Goal: Complete Application Form: Complete application form

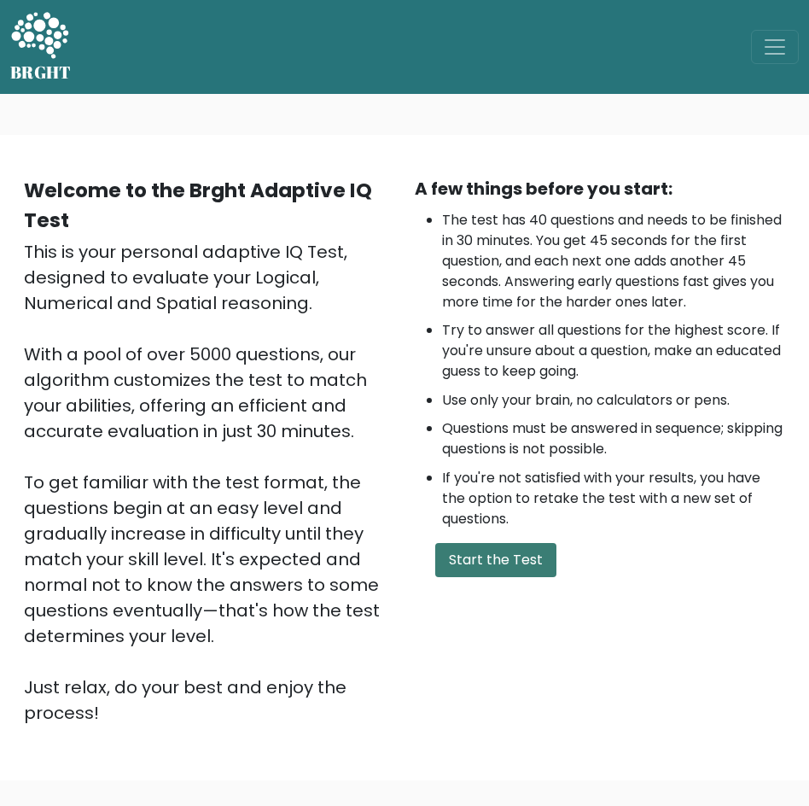
click at [497, 552] on button "Start the Test" at bounding box center [495, 560] width 121 height 34
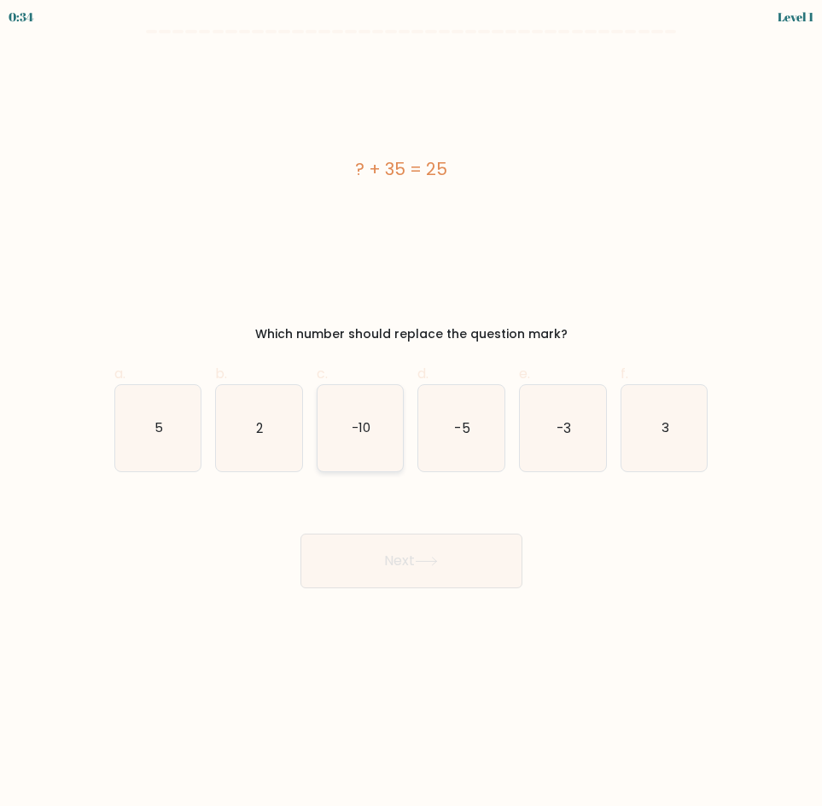
click at [366, 427] on text "-10" at bounding box center [361, 427] width 19 height 18
click at [411, 414] on input "c. -10" at bounding box center [411, 408] width 1 height 11
radio input "true"
click at [448, 569] on button "Next" at bounding box center [411, 560] width 222 height 55
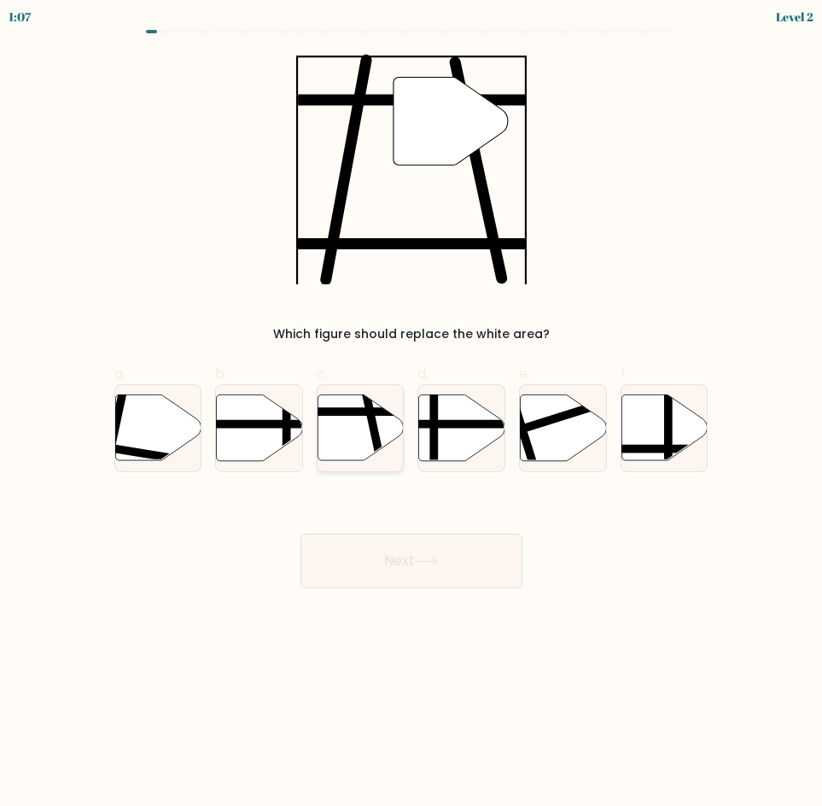
click at [368, 432] on icon at bounding box center [361, 427] width 86 height 66
click at [411, 414] on input "c." at bounding box center [411, 408] width 1 height 11
radio input "true"
click at [443, 567] on button "Next" at bounding box center [411, 560] width 222 height 55
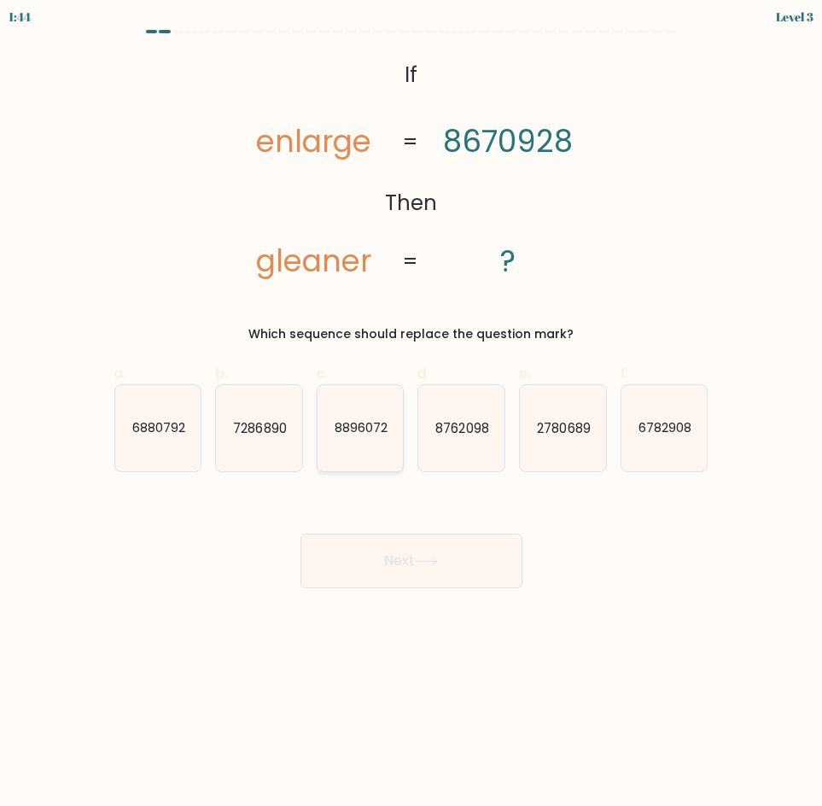
click at [356, 432] on text "8896072" at bounding box center [361, 427] width 53 height 18
click at [411, 414] on input "c. 8896072" at bounding box center [411, 408] width 1 height 11
radio input "true"
click at [399, 544] on button "Next" at bounding box center [411, 560] width 222 height 55
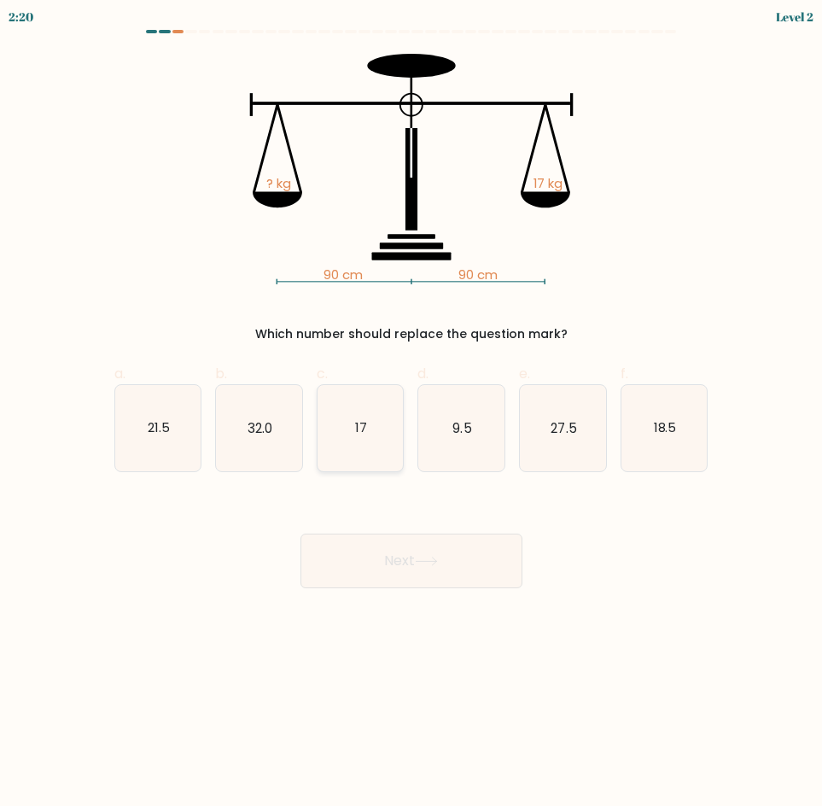
click at [363, 455] on icon "17" at bounding box center [361, 428] width 86 height 86
click at [411, 414] on input "c. 17" at bounding box center [411, 408] width 1 height 11
radio input "true"
click at [406, 568] on button "Next" at bounding box center [411, 560] width 222 height 55
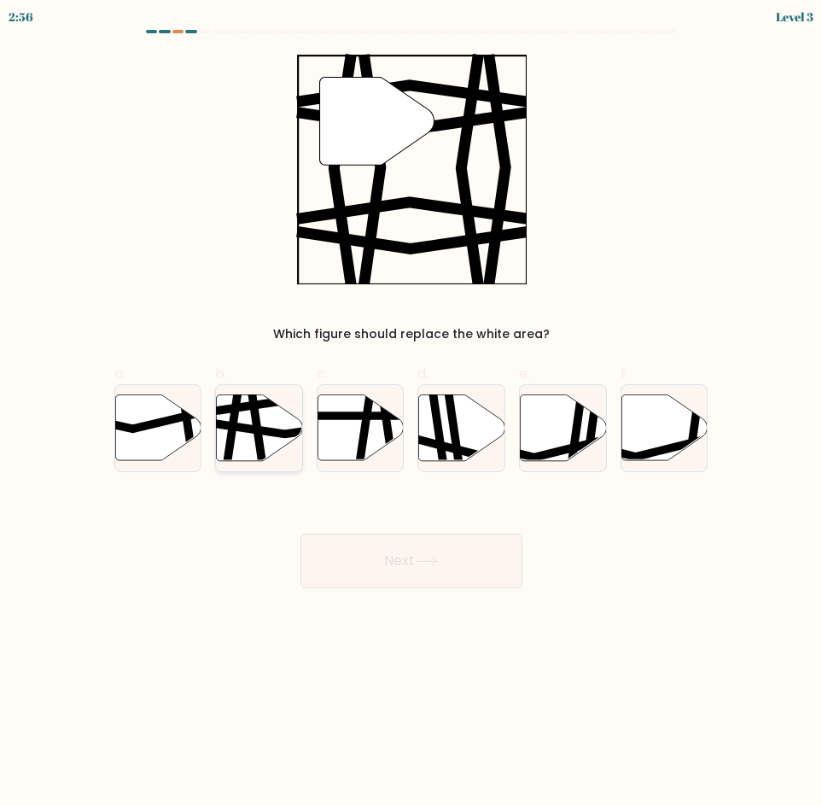
click at [288, 429] on icon at bounding box center [286, 427] width 173 height 13
click at [411, 414] on input "b." at bounding box center [411, 408] width 1 height 11
radio input "true"
click at [398, 558] on button "Next" at bounding box center [411, 560] width 222 height 55
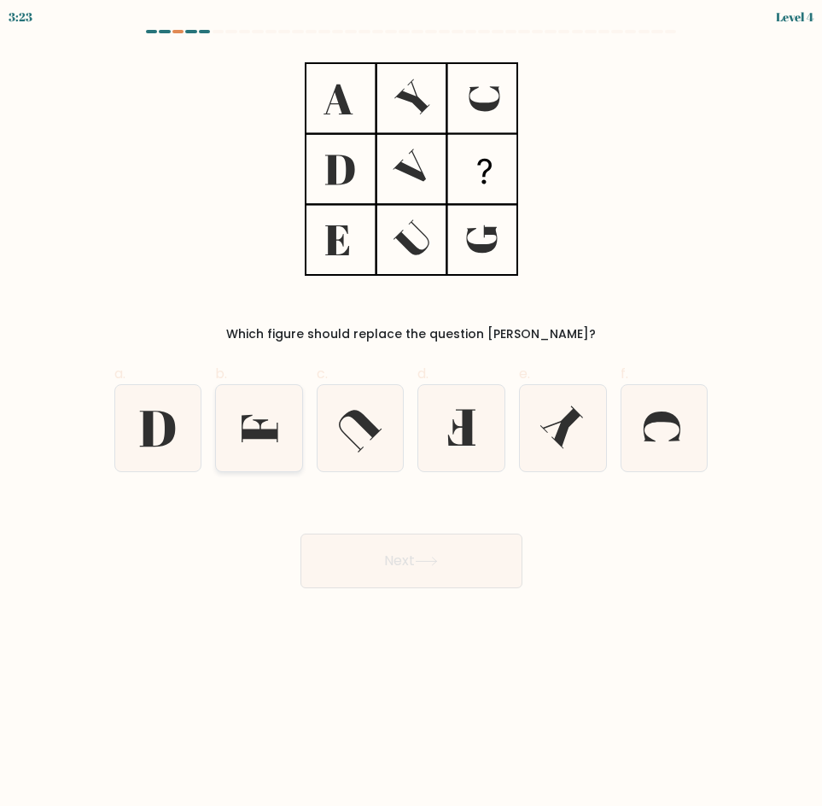
click at [271, 442] on icon at bounding box center [259, 428] width 86 height 86
click at [411, 414] on input "b." at bounding box center [411, 408] width 1 height 11
radio input "true"
click at [469, 551] on button "Next" at bounding box center [411, 560] width 222 height 55
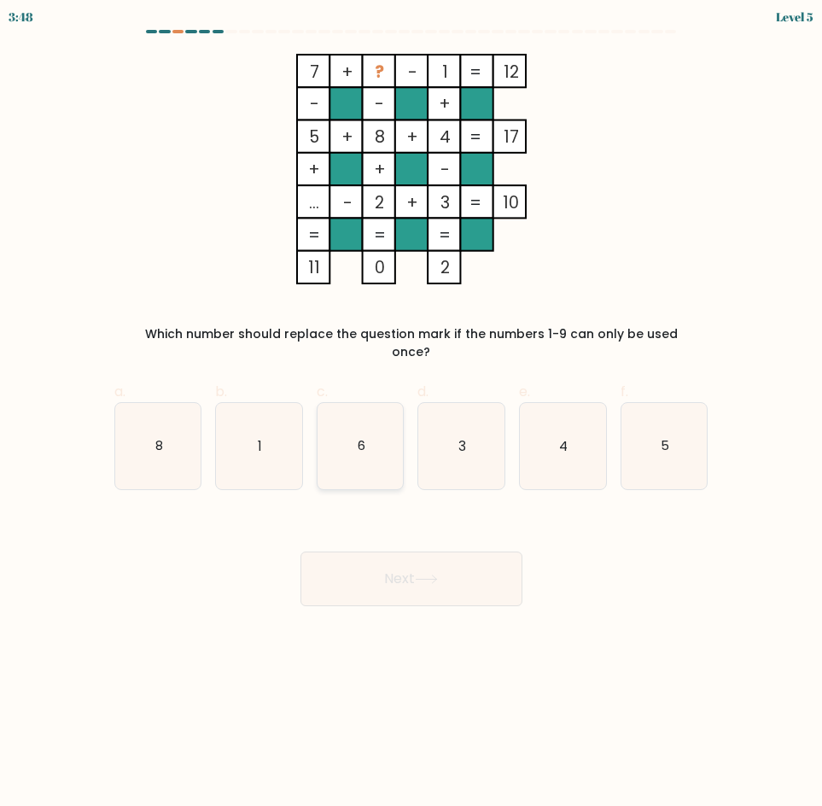
click at [370, 429] on icon "6" at bounding box center [361, 446] width 86 height 86
click at [411, 414] on input "c. 6" at bounding box center [411, 408] width 1 height 11
radio input "true"
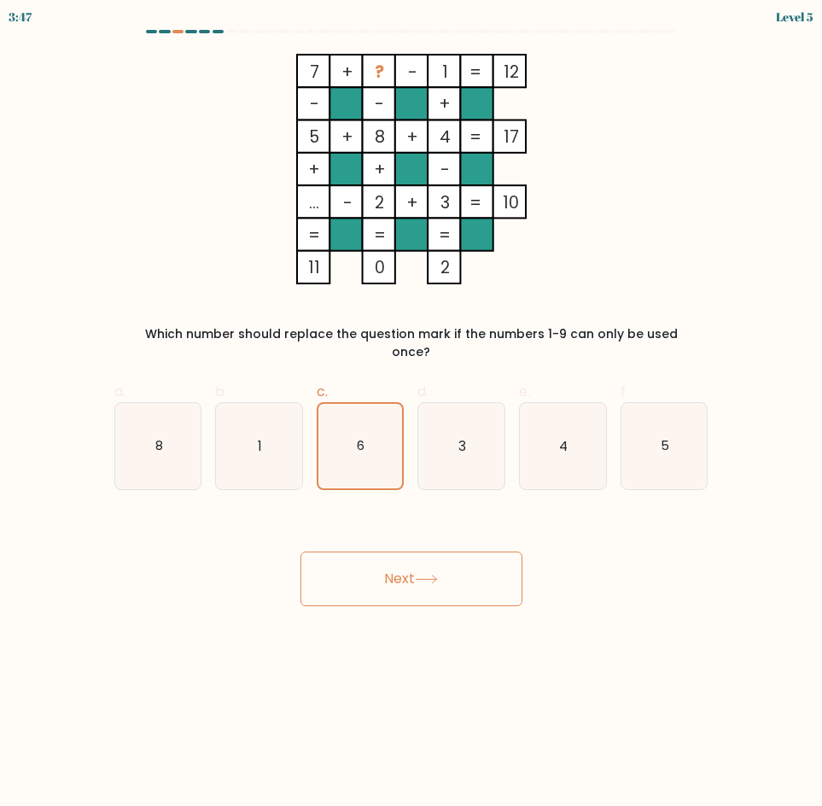
click at [387, 560] on button "Next" at bounding box center [411, 578] width 222 height 55
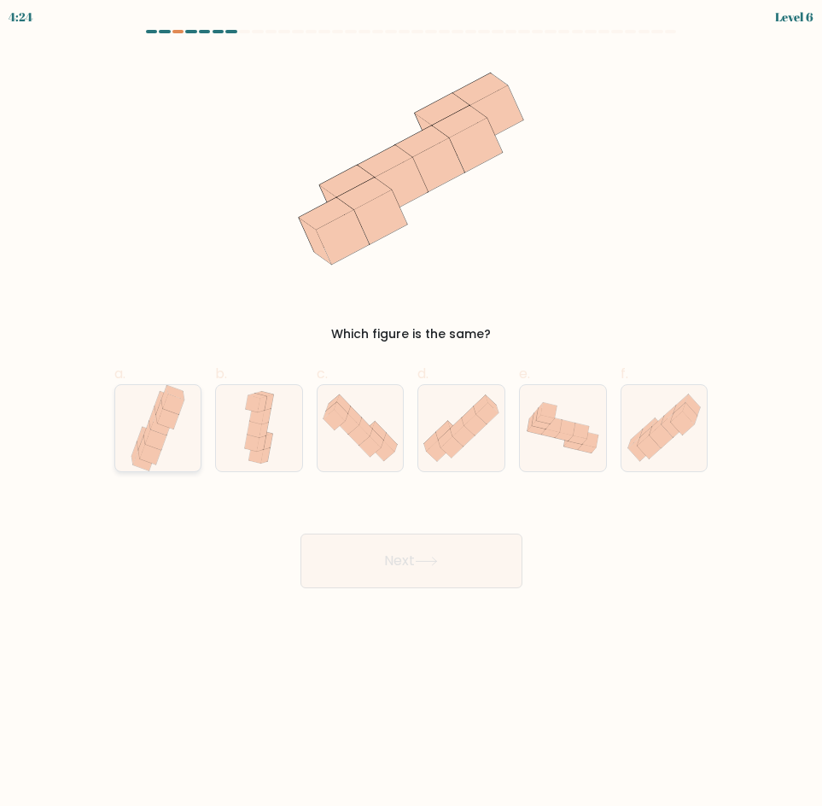
click at [134, 415] on icon at bounding box center [158, 428] width 58 height 86
click at [411, 414] on input "a." at bounding box center [411, 408] width 1 height 11
radio input "true"
click at [404, 573] on button "Next" at bounding box center [411, 560] width 222 height 55
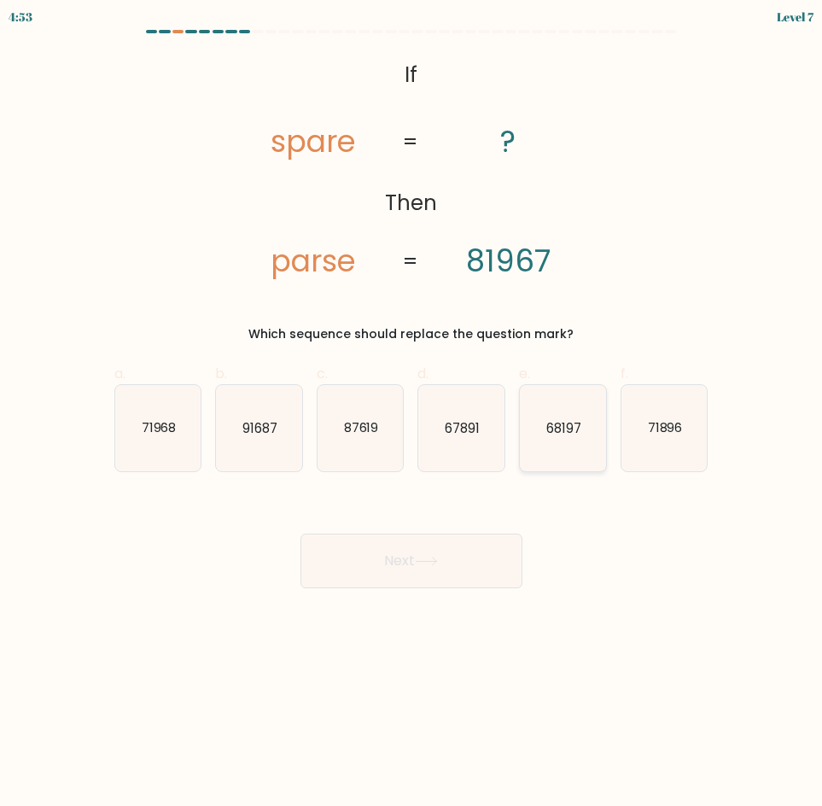
click at [584, 447] on icon "68197" at bounding box center [563, 428] width 86 height 86
click at [412, 414] on input "e. 68197" at bounding box center [411, 408] width 1 height 11
radio input "true"
click at [459, 585] on button "Next" at bounding box center [411, 560] width 222 height 55
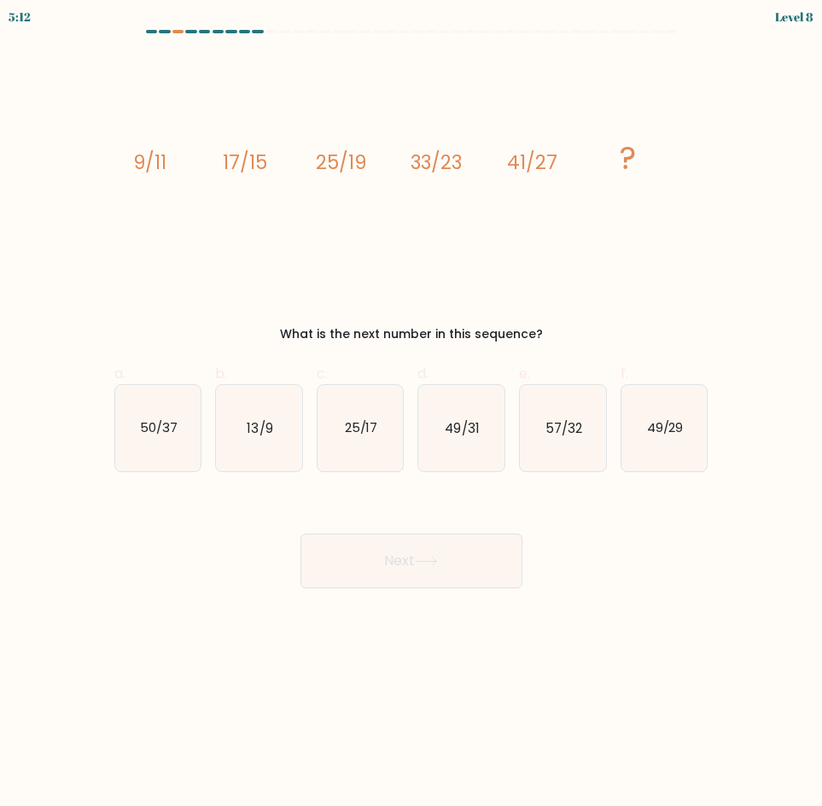
drag, startPoint x: 481, startPoint y: 438, endPoint x: 492, endPoint y: 475, distance: 38.6
click at [481, 440] on icon "49/31" at bounding box center [461, 428] width 86 height 86
click at [412, 414] on input "d. 49/31" at bounding box center [411, 408] width 1 height 11
radio input "true"
click at [433, 580] on button "Next" at bounding box center [411, 560] width 222 height 55
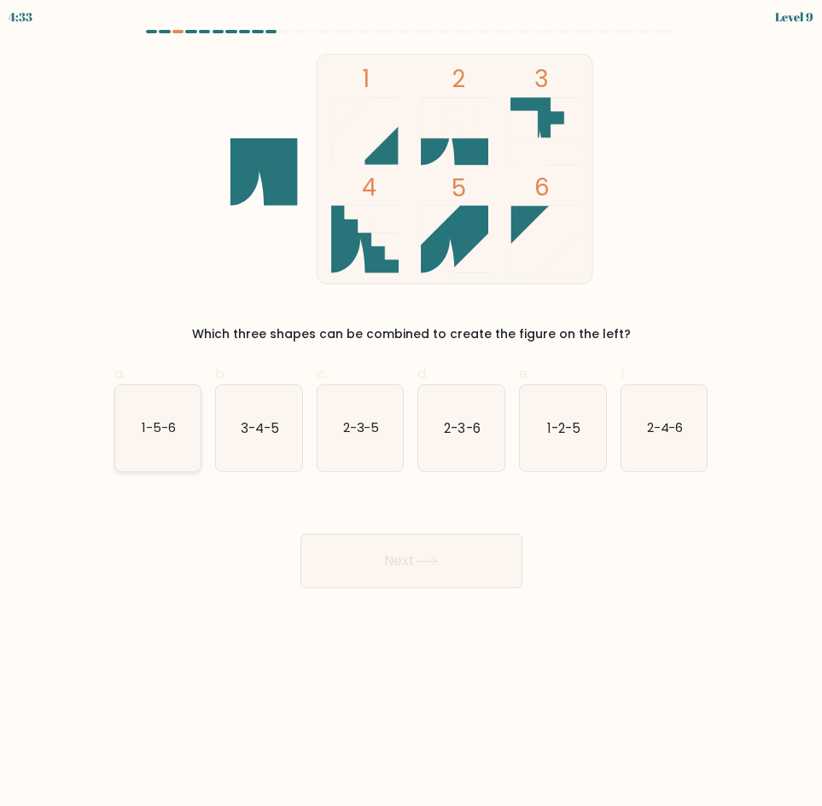
click at [143, 434] on text "1-5-6" at bounding box center [159, 427] width 34 height 18
click at [411, 414] on input "a. 1-5-6" at bounding box center [411, 408] width 1 height 11
radio input "true"
click at [453, 580] on button "Next" at bounding box center [411, 560] width 222 height 55
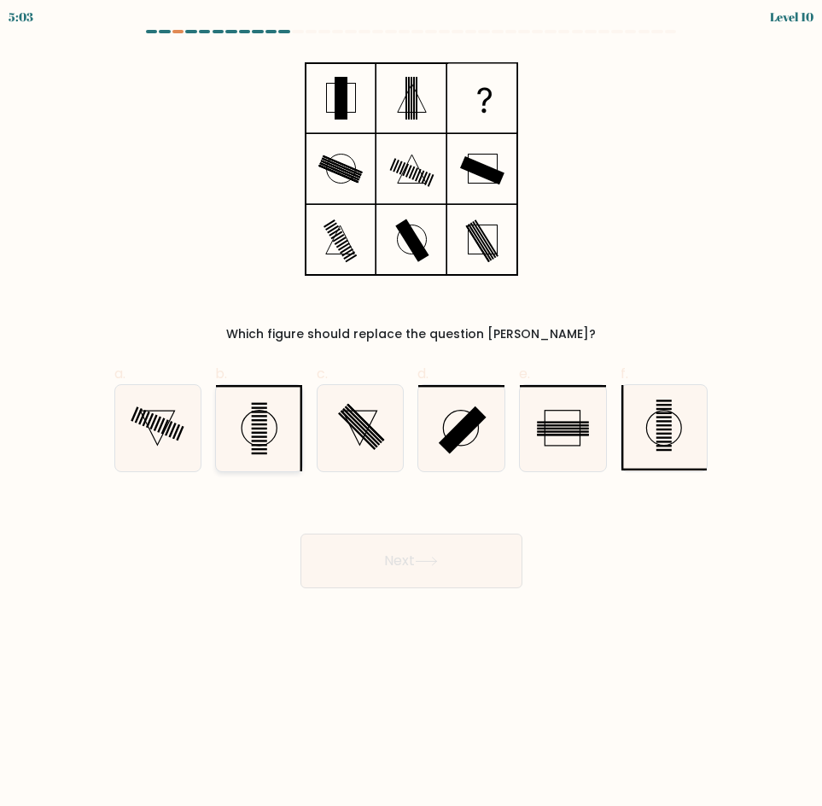
click at [249, 421] on icon at bounding box center [259, 428] width 86 height 86
click at [411, 414] on input "b." at bounding box center [411, 408] width 1 height 11
radio input "true"
click at [448, 523] on div "Next" at bounding box center [411, 540] width 615 height 96
click at [436, 556] on icon at bounding box center [426, 560] width 23 height 9
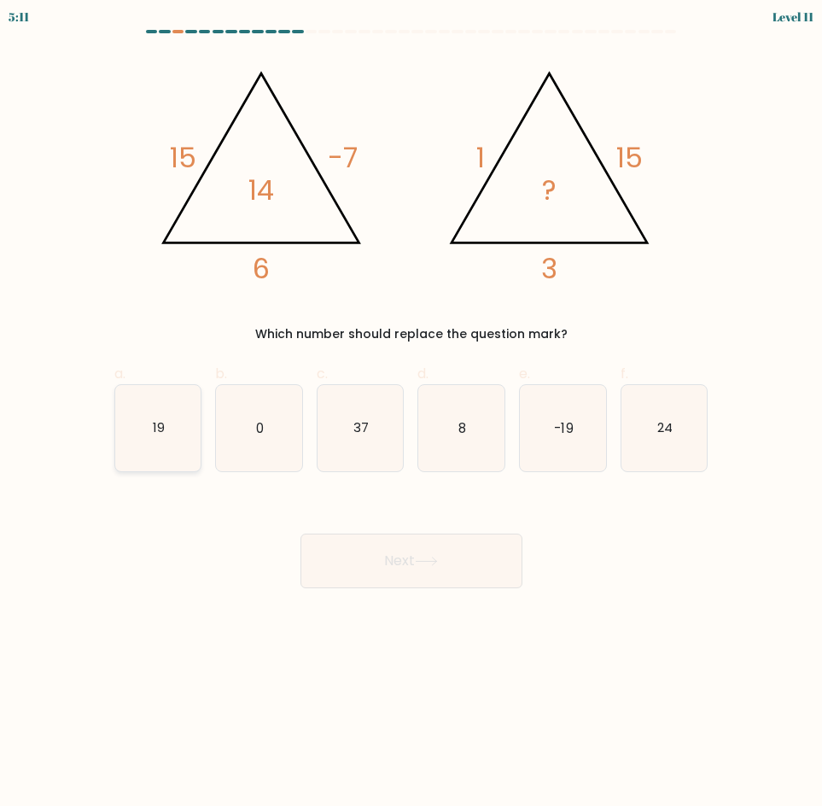
click at [164, 435] on text "19" at bounding box center [159, 427] width 12 height 18
click at [411, 414] on input "a. 19" at bounding box center [411, 408] width 1 height 11
radio input "true"
click at [417, 565] on button "Next" at bounding box center [411, 560] width 222 height 55
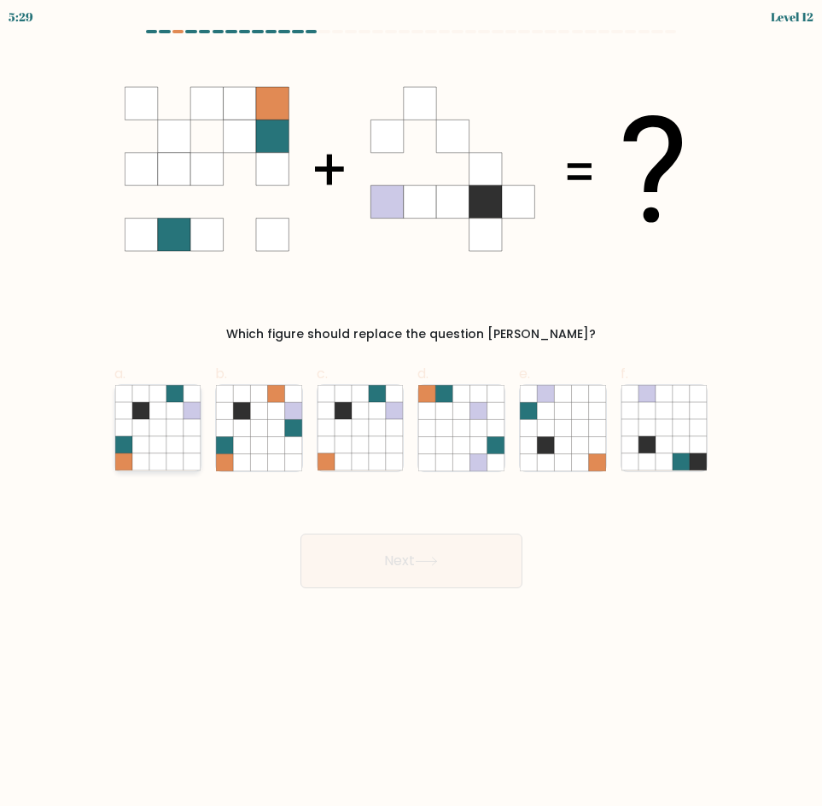
click at [179, 438] on icon at bounding box center [174, 444] width 17 height 17
click at [411, 414] on input "a." at bounding box center [411, 408] width 1 height 11
radio input "true"
drag, startPoint x: 423, startPoint y: 528, endPoint x: 440, endPoint y: 546, distance: 24.2
click at [433, 534] on div "Next" at bounding box center [411, 540] width 615 height 96
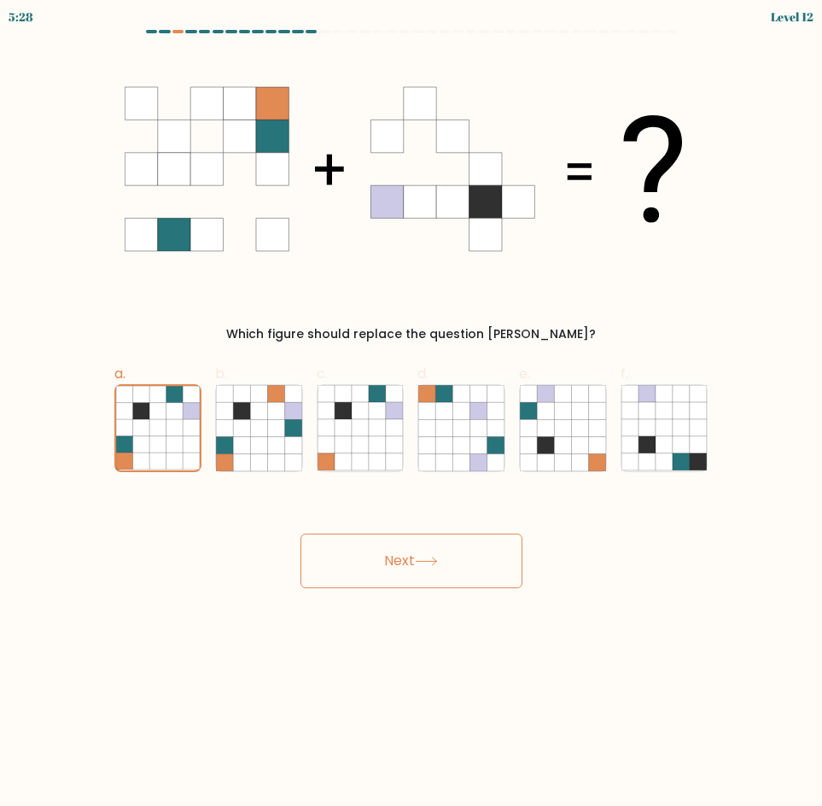
click at [438, 559] on icon at bounding box center [426, 560] width 23 height 9
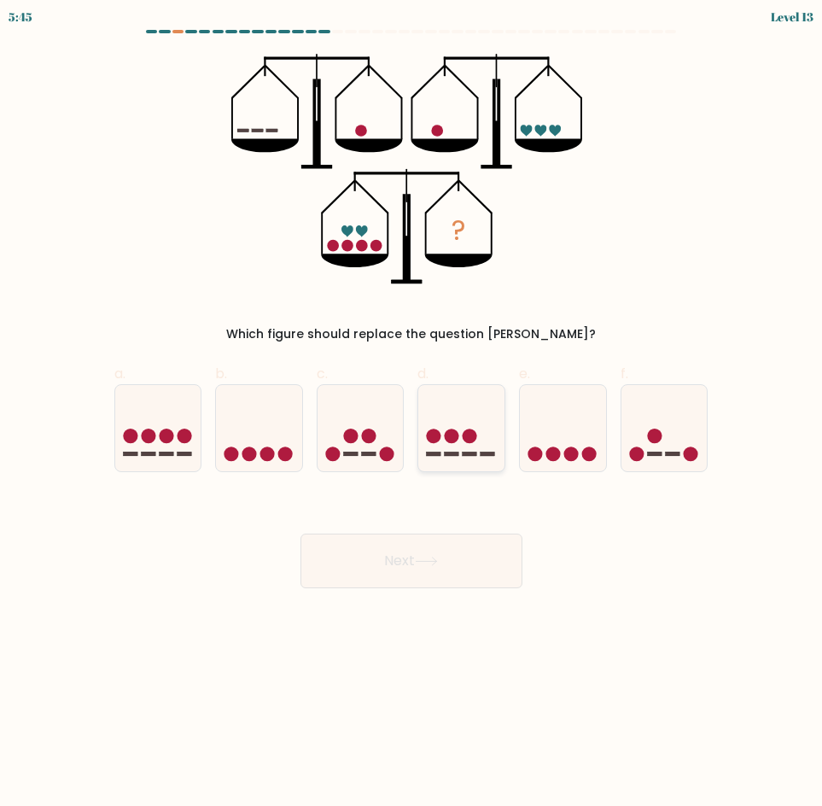
click at [454, 446] on icon at bounding box center [461, 428] width 86 height 71
click at [412, 414] on input "d." at bounding box center [411, 408] width 1 height 11
radio input "true"
click at [415, 532] on div "Next" at bounding box center [411, 540] width 615 height 96
click at [396, 563] on button "Next" at bounding box center [411, 560] width 222 height 55
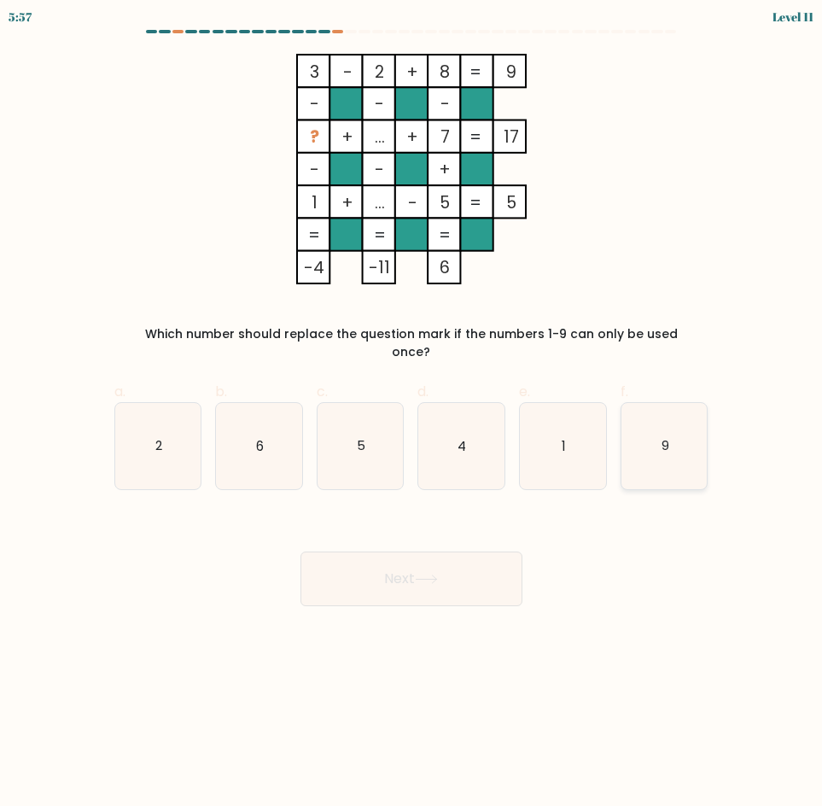
click at [673, 405] on icon "9" at bounding box center [664, 446] width 86 height 86
click at [412, 405] on input "f. 9" at bounding box center [411, 408] width 1 height 11
radio input "true"
click at [465, 551] on button "Next" at bounding box center [411, 578] width 222 height 55
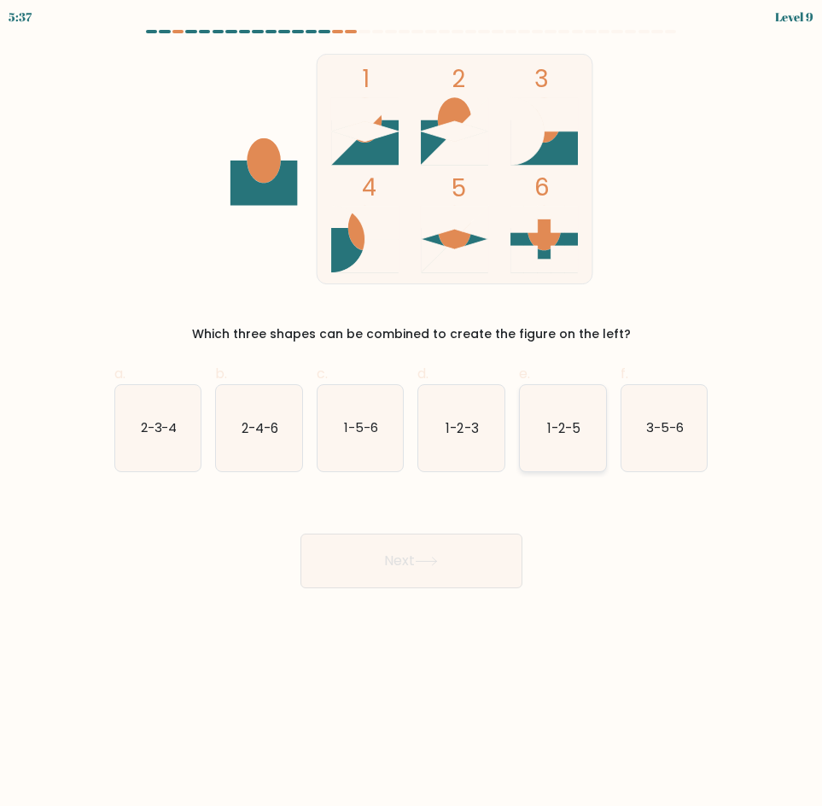
click at [570, 434] on text "1-2-5" at bounding box center [563, 427] width 33 height 18
click at [412, 414] on input "e. 1-2-5" at bounding box center [411, 408] width 1 height 11
radio input "true"
click at [457, 574] on button "Next" at bounding box center [411, 560] width 222 height 55
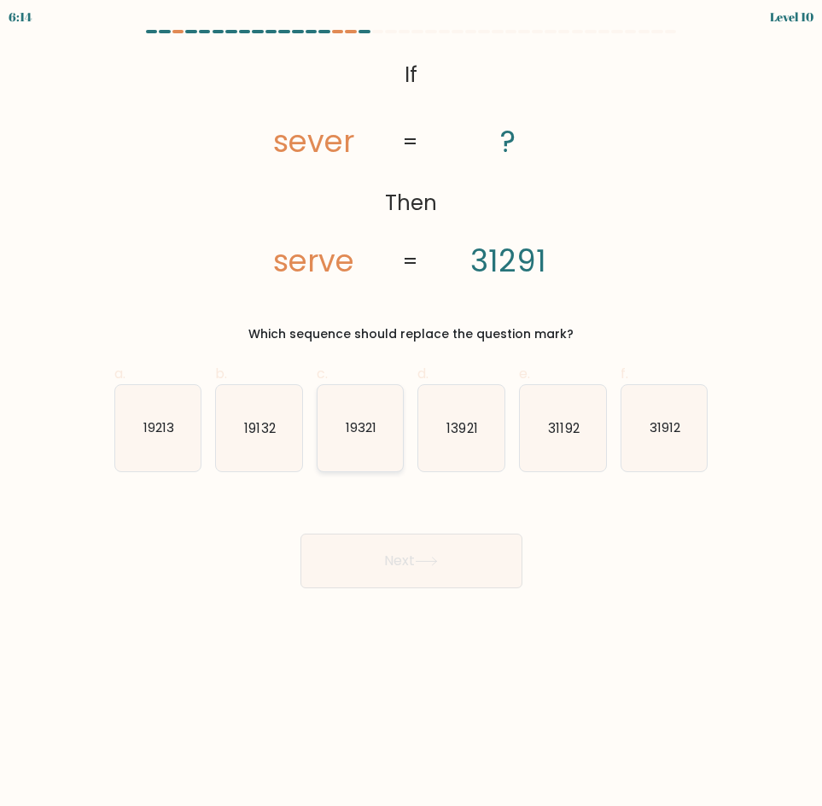
click at [340, 441] on icon "19321" at bounding box center [361, 428] width 86 height 86
click at [411, 414] on input "c. 19321" at bounding box center [411, 408] width 1 height 11
radio input "true"
click at [398, 556] on button "Next" at bounding box center [411, 560] width 222 height 55
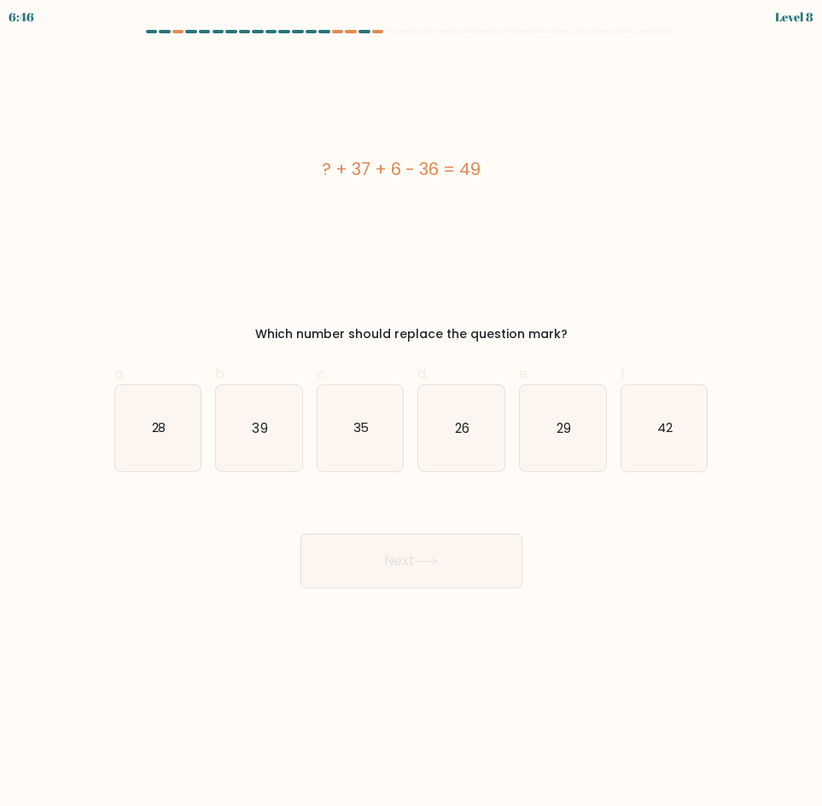
click at [214, 125] on div "? + 37 + 6 - 36 = 49" at bounding box center [401, 169] width 574 height 230
click at [513, 242] on div "? + 37 + 6 - 36 = 49" at bounding box center [401, 169] width 574 height 230
click at [545, 607] on body "6:38 Level 8 a." at bounding box center [411, 403] width 822 height 806
click at [463, 687] on body "6:35 Level 8 a." at bounding box center [411, 403] width 822 height 806
click at [661, 417] on icon "42" at bounding box center [664, 428] width 86 height 86
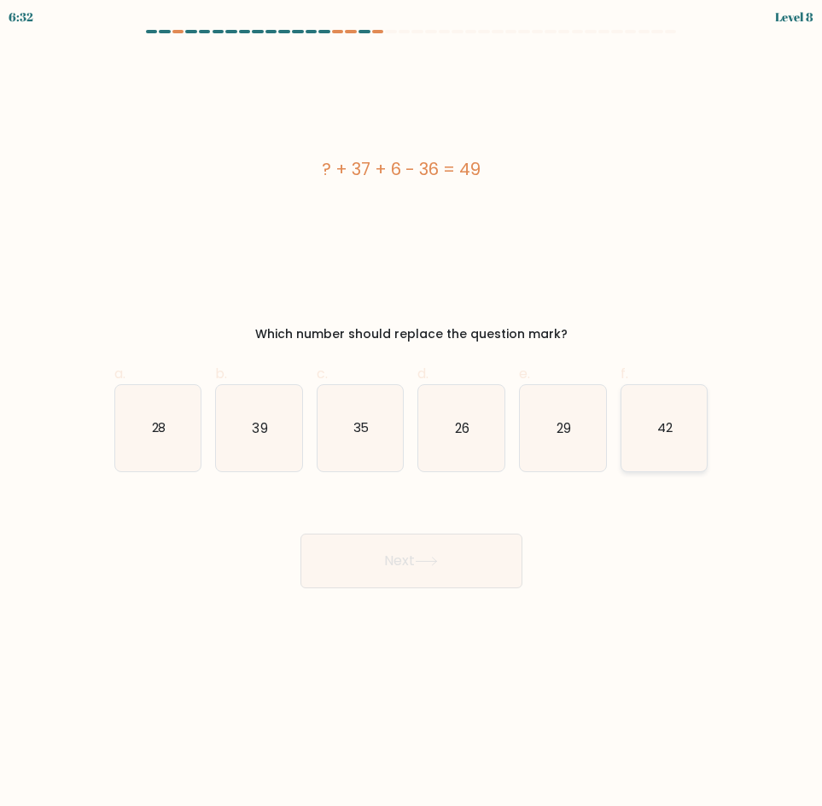
click at [412, 414] on input "f. 42" at bounding box center [411, 408] width 1 height 11
radio input "true"
click at [479, 569] on button "Next" at bounding box center [411, 560] width 222 height 55
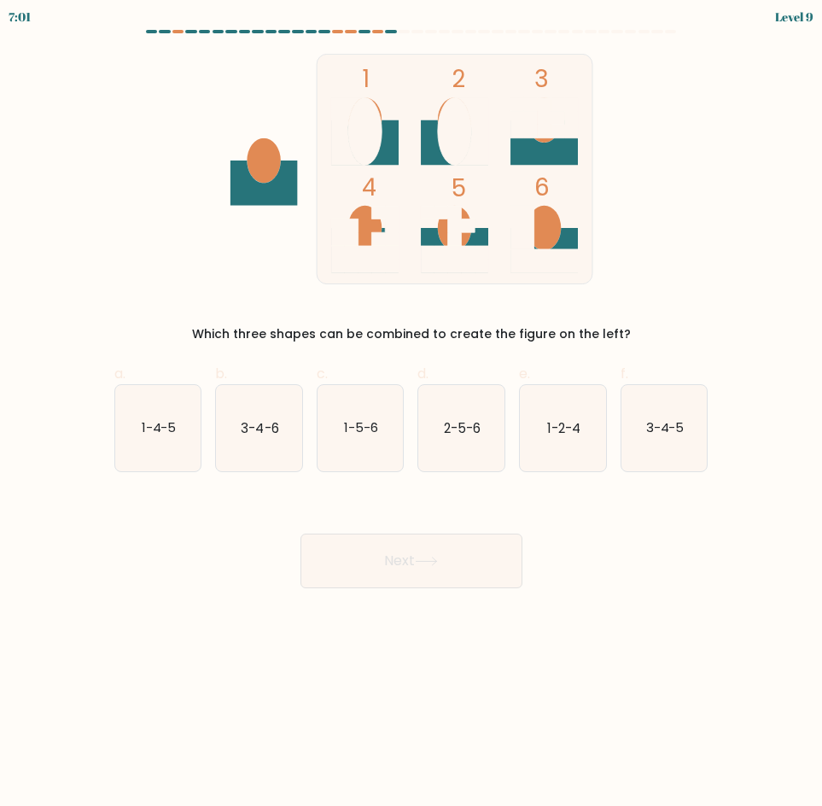
drag, startPoint x: 398, startPoint y: 413, endPoint x: 412, endPoint y: 603, distance: 190.0
click at [412, 603] on body "7:01 Level 9" at bounding box center [411, 403] width 822 height 806
click at [673, 442] on icon "3-4-5" at bounding box center [664, 428] width 86 height 86
click at [412, 414] on input "f. 3-4-5" at bounding box center [411, 408] width 1 height 11
radio input "true"
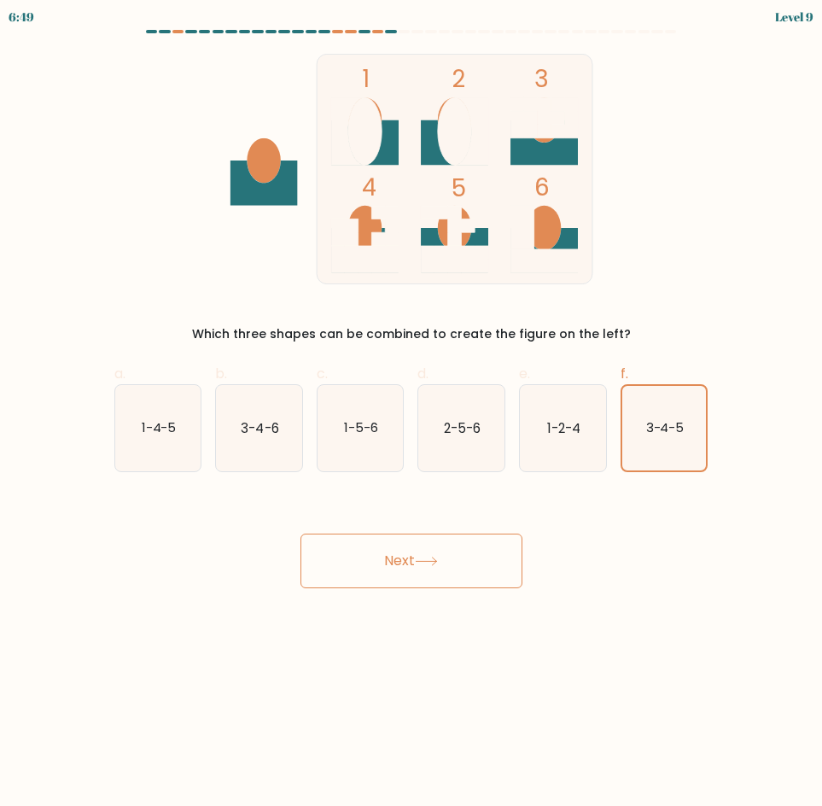
click at [446, 562] on button "Next" at bounding box center [411, 560] width 222 height 55
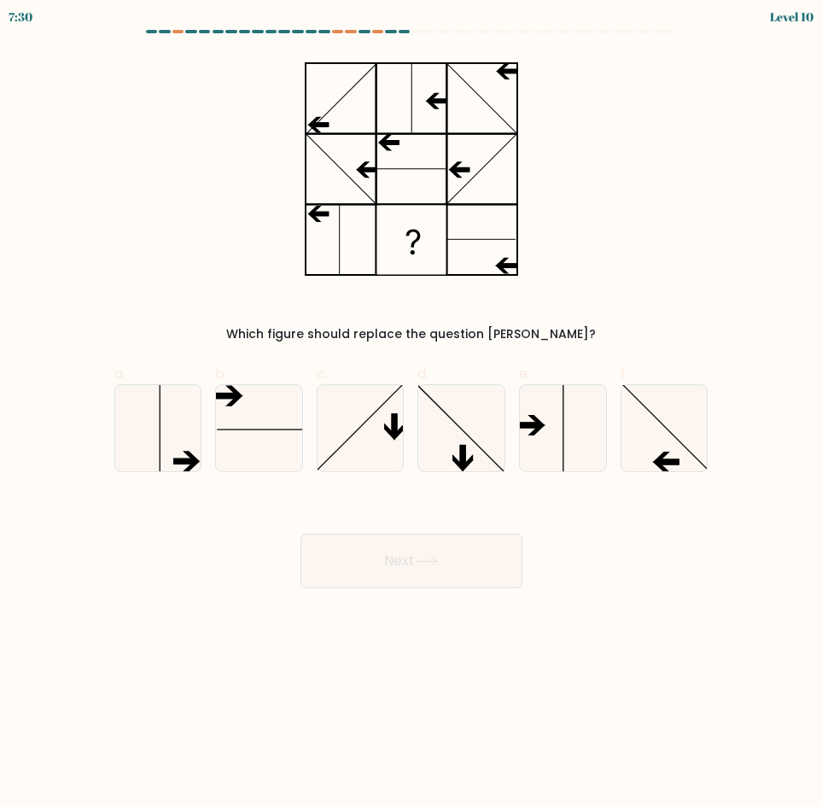
click at [151, 685] on body "7:30 Level 10" at bounding box center [411, 403] width 822 height 806
click at [676, 453] on icon at bounding box center [664, 428] width 86 height 86
click at [412, 414] on input "f." at bounding box center [411, 408] width 1 height 11
radio input "true"
click at [463, 568] on button "Next" at bounding box center [411, 560] width 222 height 55
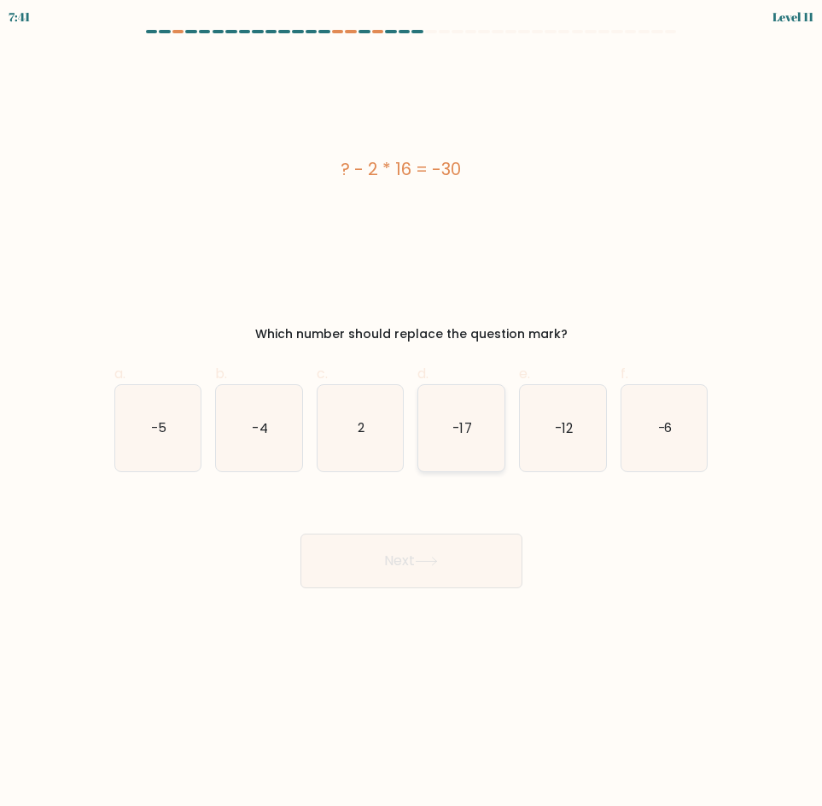
click at [480, 432] on icon "-17" at bounding box center [461, 428] width 86 height 86
click at [412, 414] on input "d. -17" at bounding box center [411, 408] width 1 height 11
radio input "true"
click at [414, 582] on button "Next" at bounding box center [411, 560] width 222 height 55
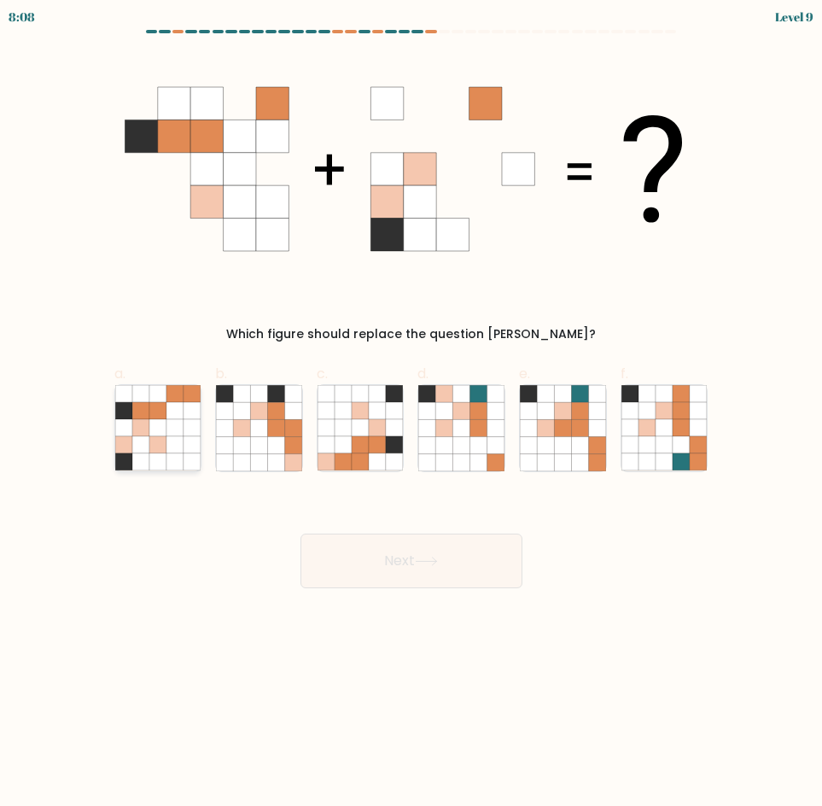
click at [172, 417] on icon at bounding box center [174, 410] width 17 height 17
click at [411, 414] on input "a." at bounding box center [411, 408] width 1 height 11
radio input "true"
click at [378, 551] on button "Next" at bounding box center [411, 560] width 222 height 55
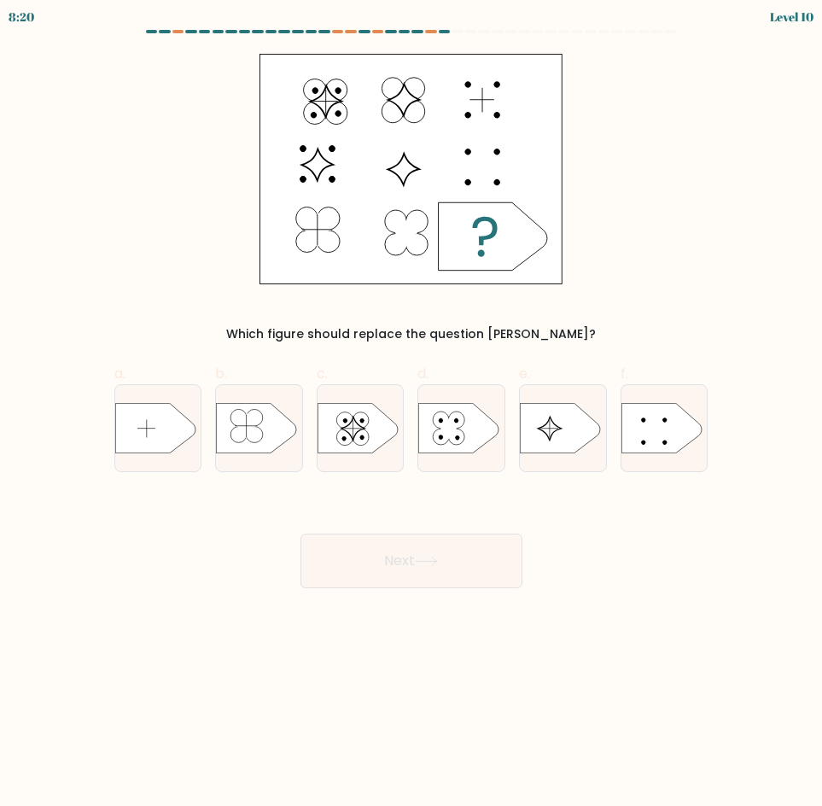
drag, startPoint x: 153, startPoint y: 428, endPoint x: 336, endPoint y: 510, distance: 201.3
click at [154, 428] on icon at bounding box center [155, 428] width 80 height 50
click at [411, 414] on input "a." at bounding box center [411, 408] width 1 height 11
radio input "true"
click at [414, 557] on button "Next" at bounding box center [411, 560] width 222 height 55
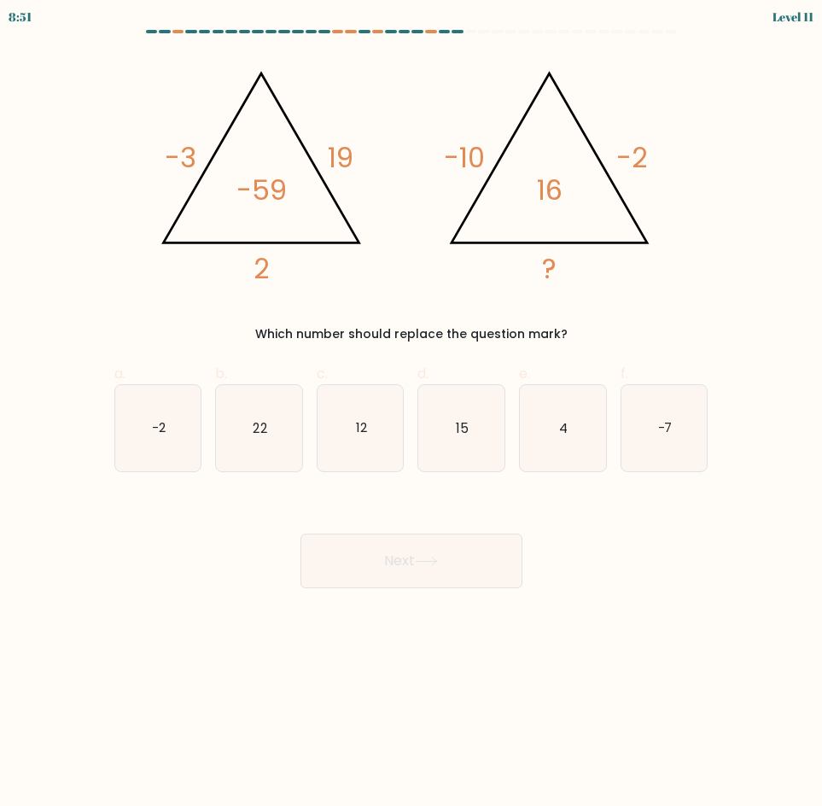
drag, startPoint x: 467, startPoint y: 456, endPoint x: 438, endPoint y: 483, distance: 39.9
click at [467, 456] on icon "15" at bounding box center [461, 428] width 86 height 86
click at [412, 414] on input "d. 15" at bounding box center [411, 408] width 1 height 11
radio input "true"
click at [393, 568] on button "Next" at bounding box center [411, 560] width 222 height 55
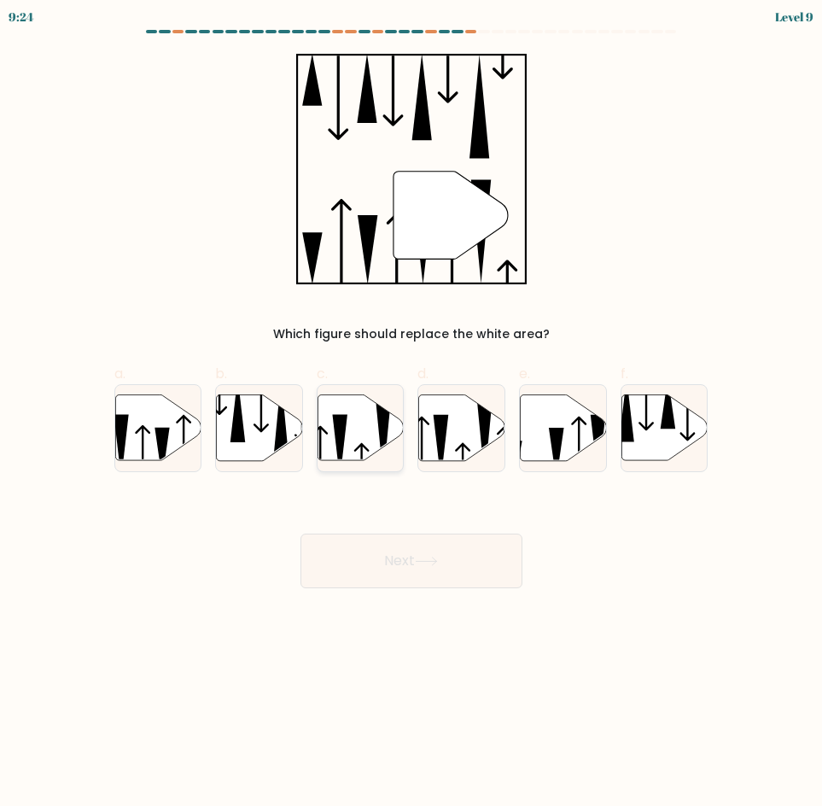
click at [344, 421] on icon at bounding box center [339, 447] width 15 height 65
click at [411, 414] on input "c." at bounding box center [411, 408] width 1 height 11
radio input "true"
click at [412, 527] on div "Next" at bounding box center [411, 540] width 615 height 96
click at [412, 549] on button "Next" at bounding box center [411, 560] width 222 height 55
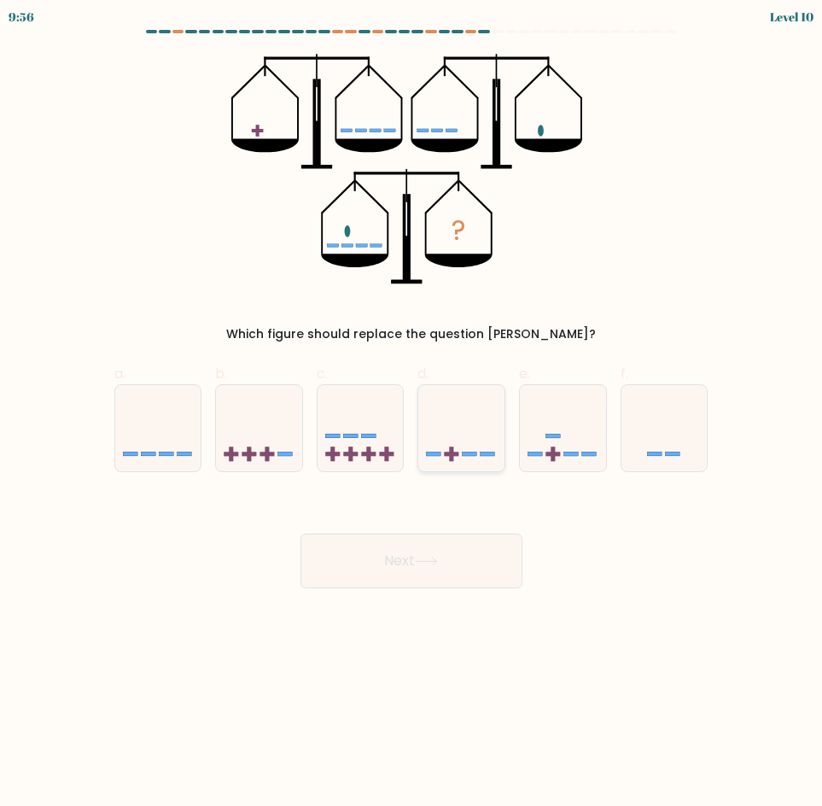
click at [480, 446] on icon at bounding box center [461, 428] width 86 height 71
click at [412, 414] on input "d." at bounding box center [411, 408] width 1 height 11
radio input "true"
click at [455, 567] on button "Next" at bounding box center [411, 560] width 222 height 55
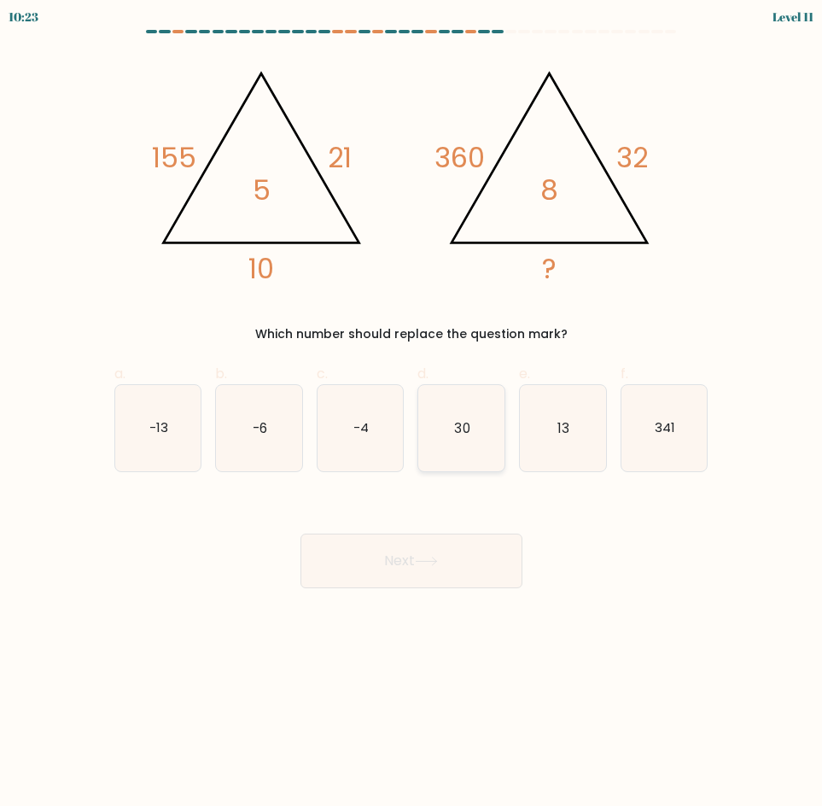
click at [449, 430] on icon "30" at bounding box center [461, 428] width 86 height 86
click at [412, 414] on input "d. 30" at bounding box center [411, 408] width 1 height 11
radio input "true"
click at [419, 529] on div "Next" at bounding box center [411, 540] width 615 height 96
click at [387, 561] on button "Next" at bounding box center [411, 560] width 222 height 55
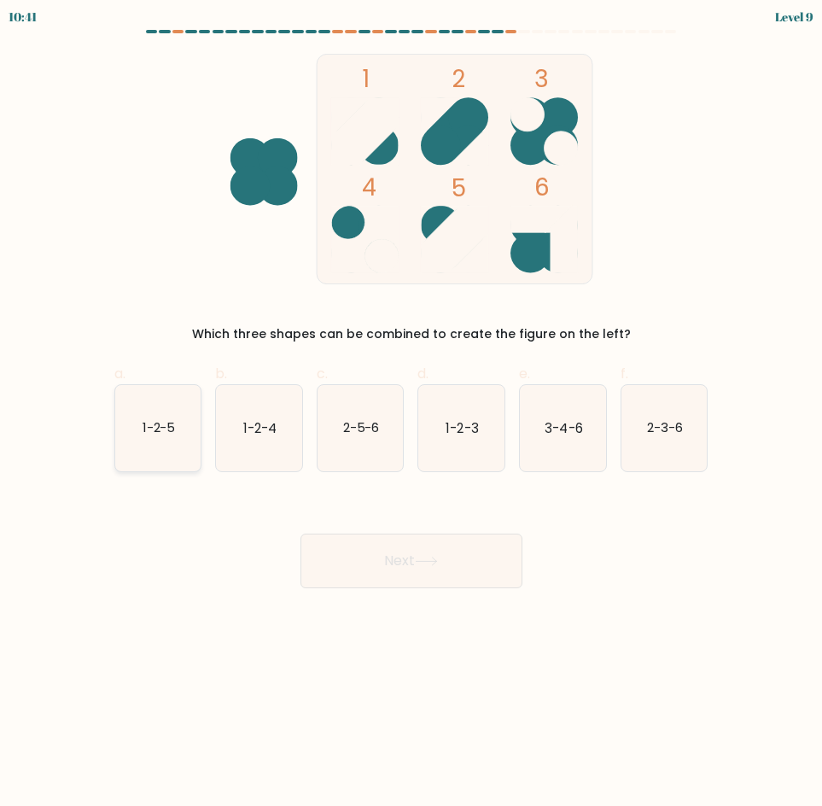
click at [159, 440] on icon "1-2-5" at bounding box center [158, 428] width 86 height 86
click at [411, 414] on input "a. 1-2-5" at bounding box center [411, 408] width 1 height 11
radio input "true"
click at [450, 585] on button "Next" at bounding box center [411, 560] width 222 height 55
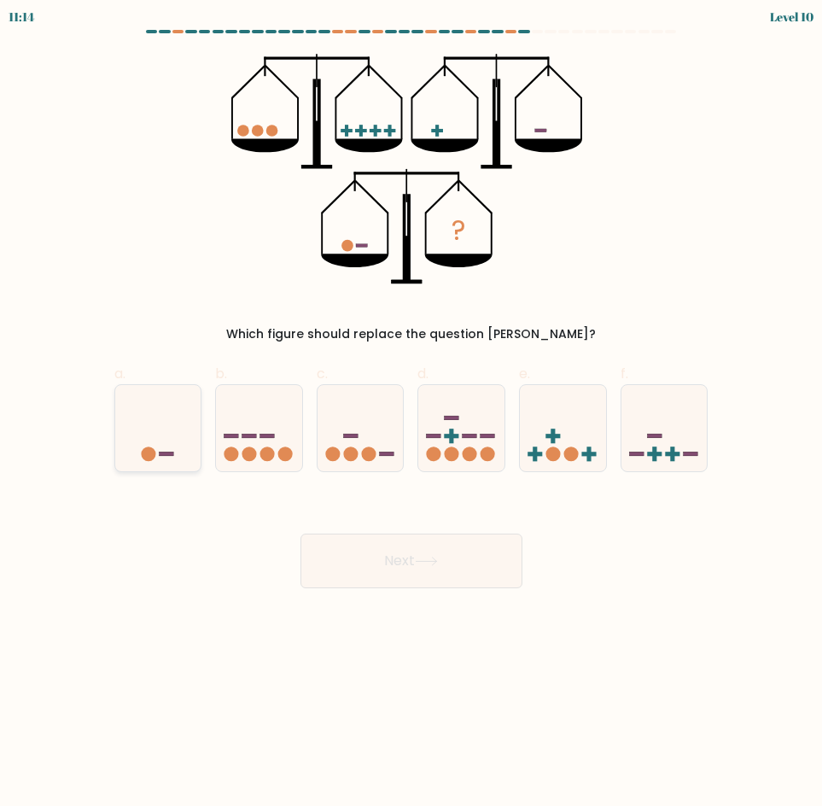
click at [156, 432] on icon at bounding box center [158, 428] width 86 height 71
click at [411, 414] on input "a." at bounding box center [411, 408] width 1 height 11
radio input "true"
click at [583, 422] on icon at bounding box center [563, 428] width 86 height 71
click at [412, 414] on input "e." at bounding box center [411, 408] width 1 height 11
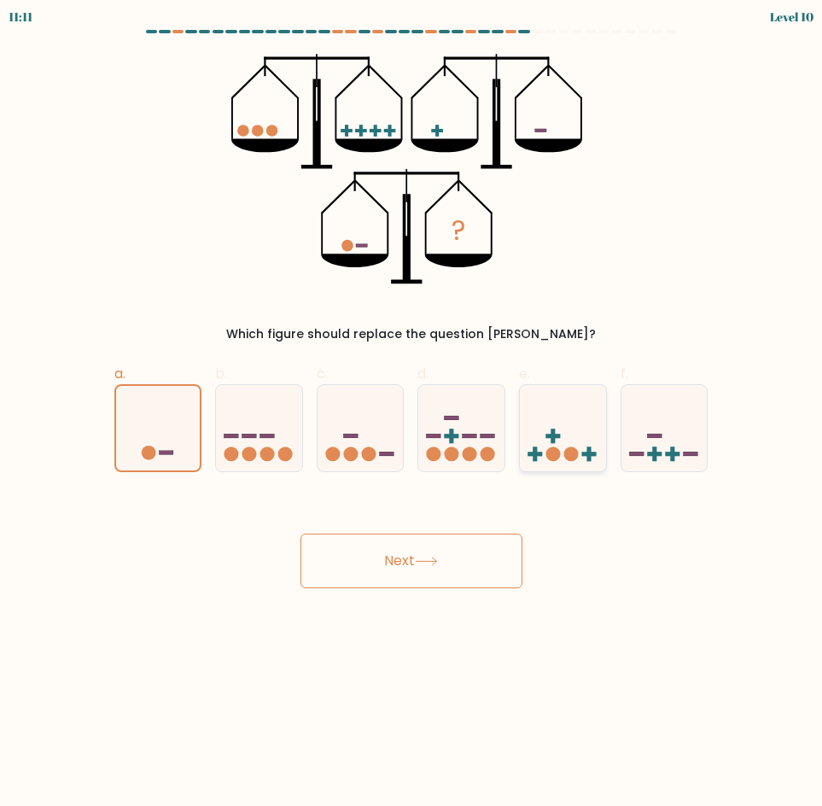
radio input "true"
click at [453, 565] on button "Next" at bounding box center [411, 560] width 222 height 55
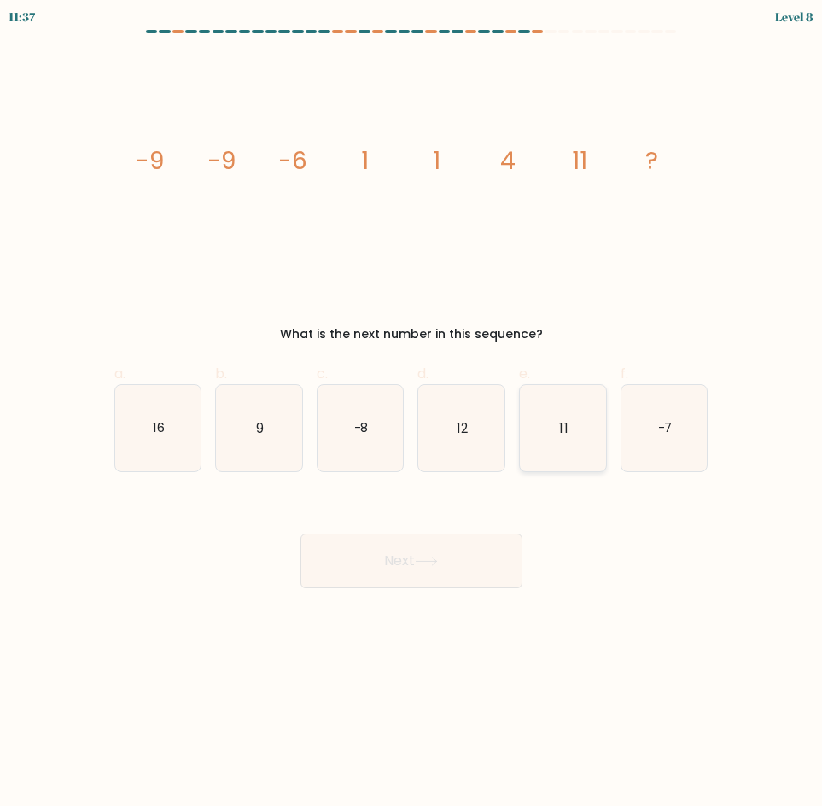
click at [577, 427] on icon "11" at bounding box center [563, 428] width 86 height 86
click at [412, 414] on input "e. 11" at bounding box center [411, 408] width 1 height 11
radio input "true"
click at [420, 562] on button "Next" at bounding box center [411, 560] width 222 height 55
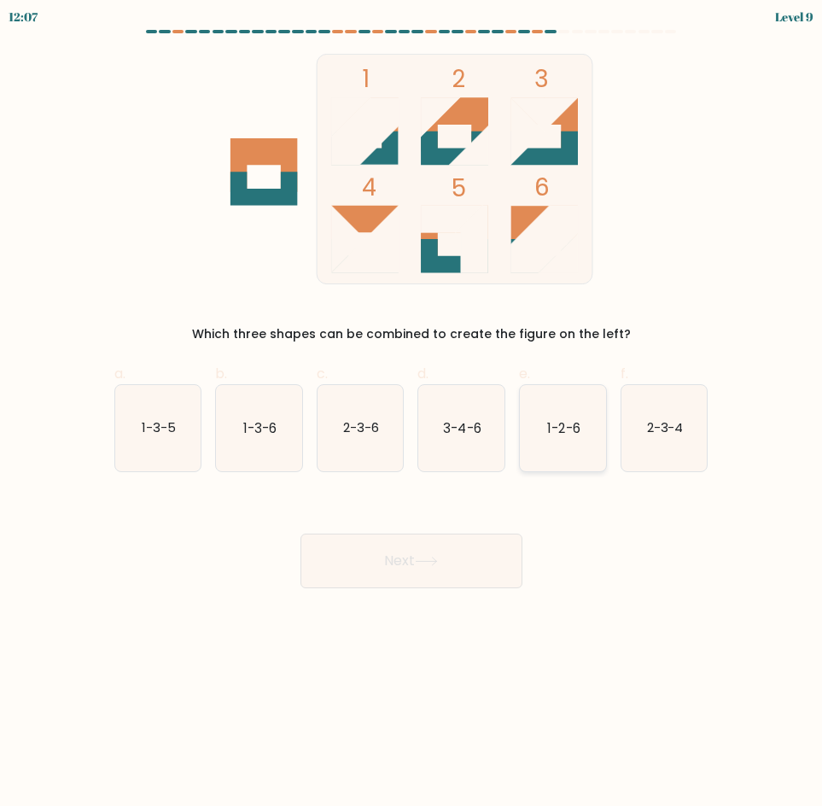
click at [583, 424] on icon "1-2-6" at bounding box center [563, 428] width 86 height 86
click at [412, 414] on input "e. 1-2-6" at bounding box center [411, 408] width 1 height 11
radio input "true"
click at [433, 562] on icon at bounding box center [426, 560] width 23 height 9
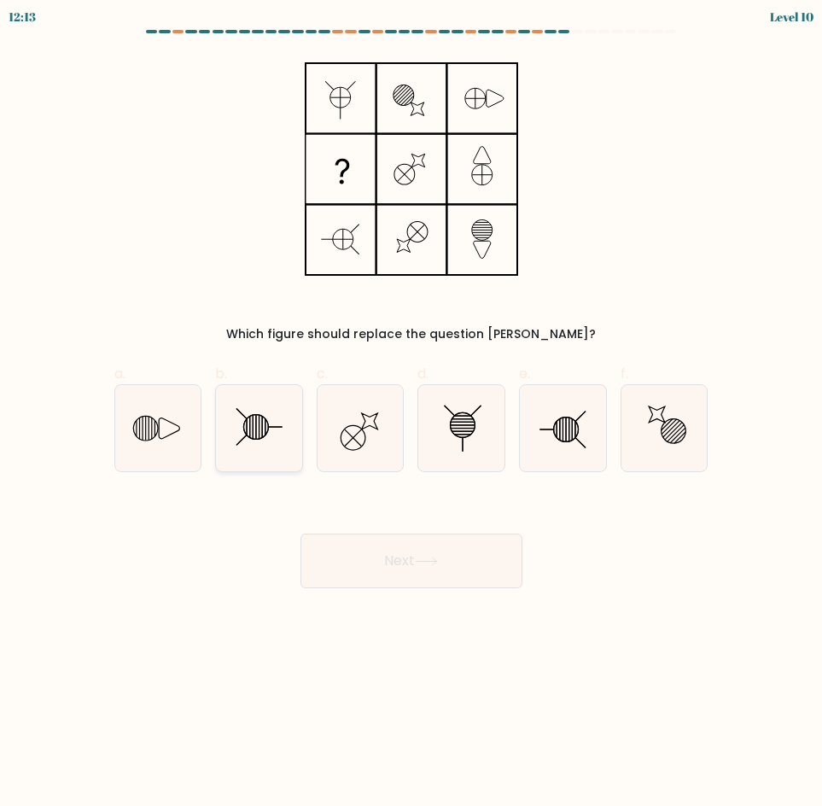
drag, startPoint x: 271, startPoint y: 439, endPoint x: 285, endPoint y: 446, distance: 15.3
click at [272, 439] on icon at bounding box center [259, 428] width 86 height 86
click at [411, 414] on input "b." at bounding box center [411, 408] width 1 height 11
radio input "true"
click at [413, 556] on button "Next" at bounding box center [411, 560] width 222 height 55
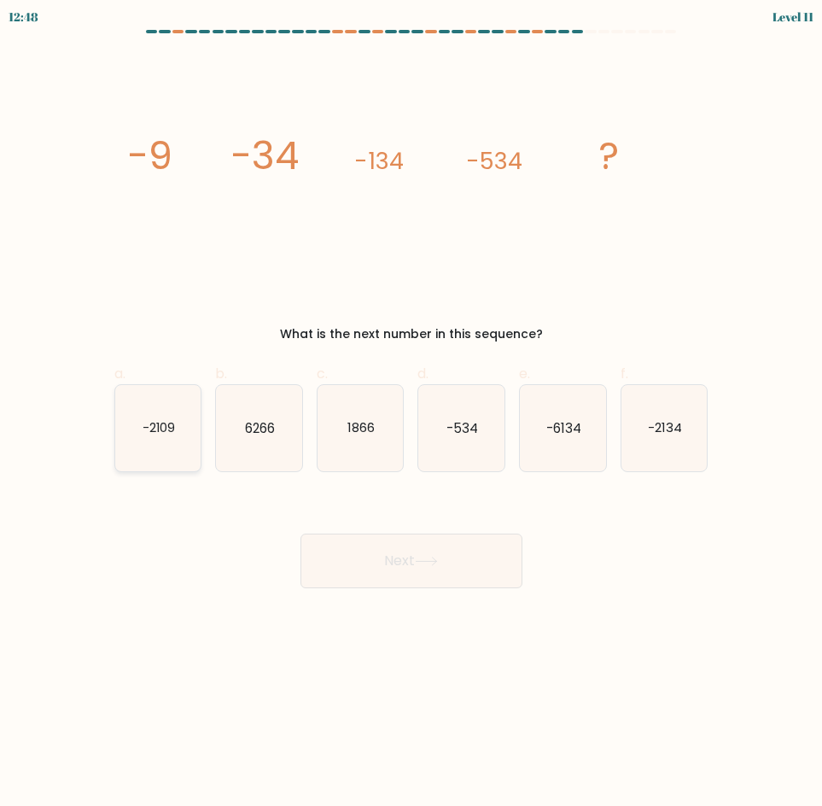
click at [183, 423] on icon "-2109" at bounding box center [158, 428] width 86 height 86
click at [411, 414] on input "a. -2109" at bounding box center [411, 408] width 1 height 11
radio input "true"
click at [498, 557] on button "Next" at bounding box center [411, 560] width 222 height 55
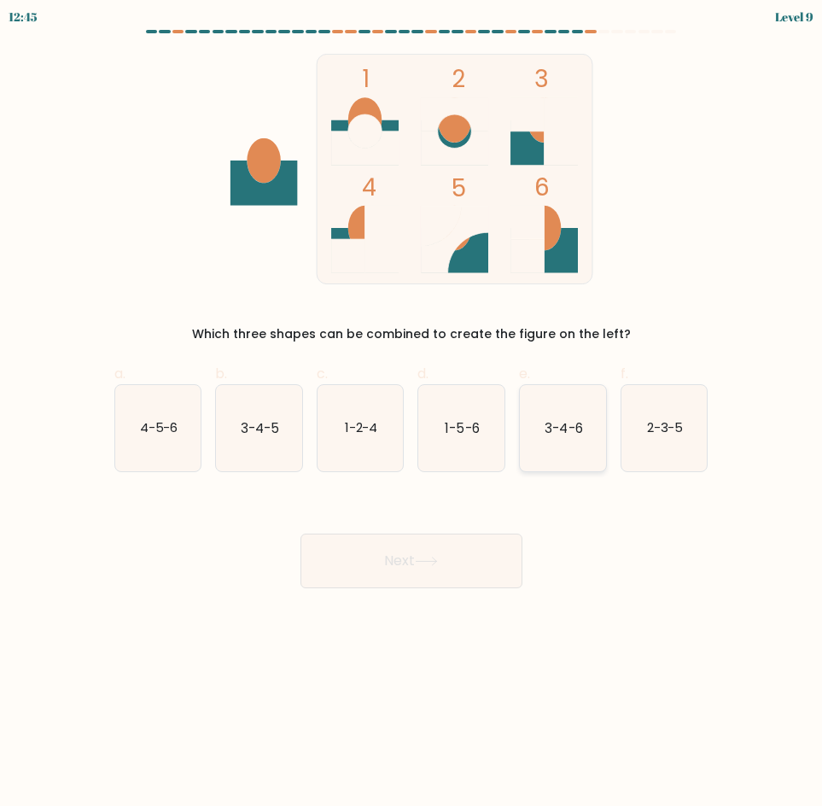
drag, startPoint x: 584, startPoint y: 434, endPoint x: 554, endPoint y: 463, distance: 41.1
click at [584, 434] on icon "3-4-6" at bounding box center [563, 428] width 86 height 86
click at [412, 414] on input "e. 3-4-6" at bounding box center [411, 408] width 1 height 11
radio input "true"
click at [438, 556] on icon at bounding box center [426, 560] width 23 height 9
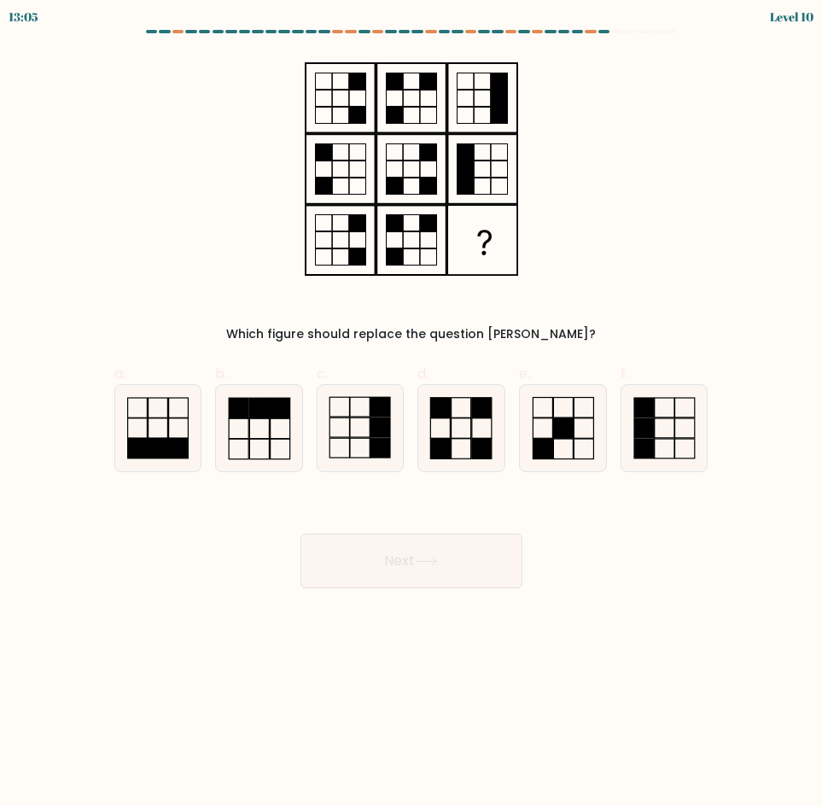
click at [696, 301] on div "Which figure should replace the question mark?" at bounding box center [411, 198] width 615 height 289
drag, startPoint x: 464, startPoint y: 437, endPoint x: 433, endPoint y: 552, distance: 119.5
click at [463, 438] on icon at bounding box center [461, 428] width 86 height 86
click at [412, 414] on input "d." at bounding box center [411, 408] width 1 height 11
radio input "true"
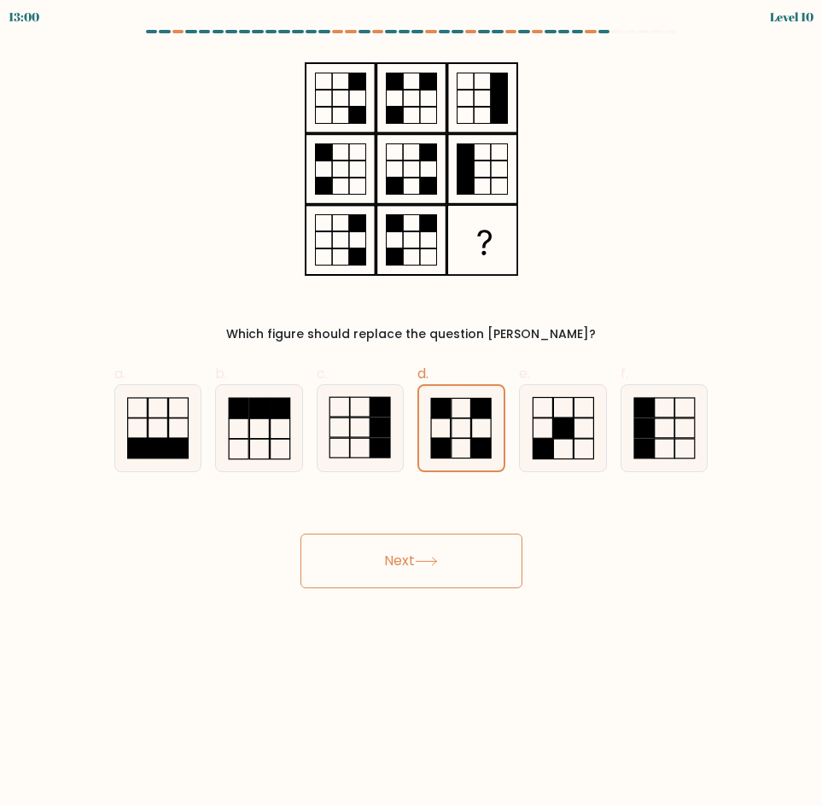
click at [432, 562] on icon at bounding box center [426, 560] width 23 height 9
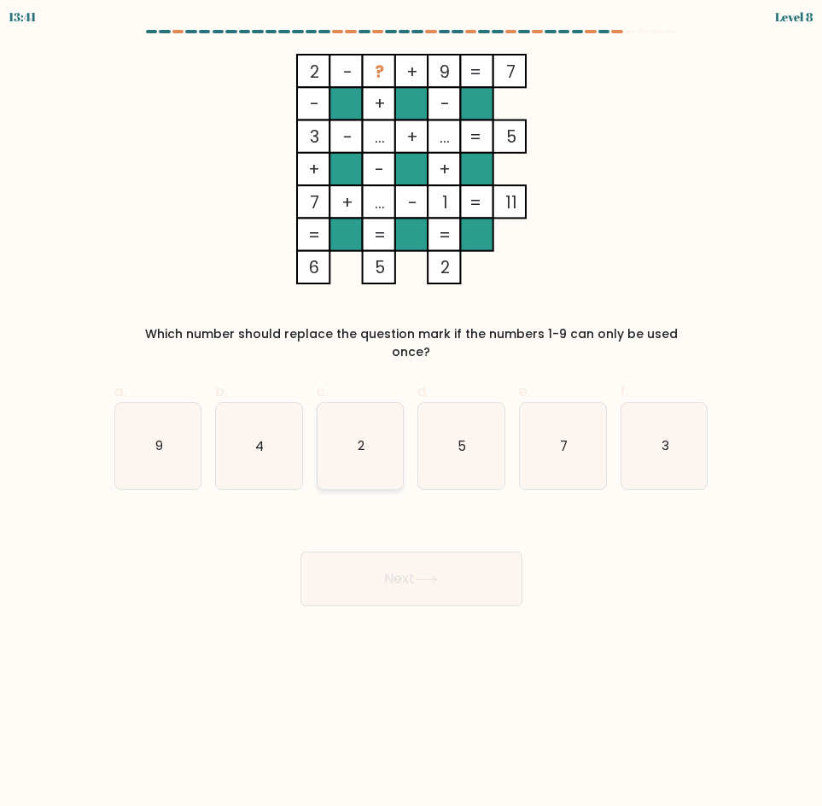
click at [369, 422] on icon "2" at bounding box center [361, 446] width 86 height 86
click at [411, 414] on input "c. 2" at bounding box center [411, 408] width 1 height 11
radio input "true"
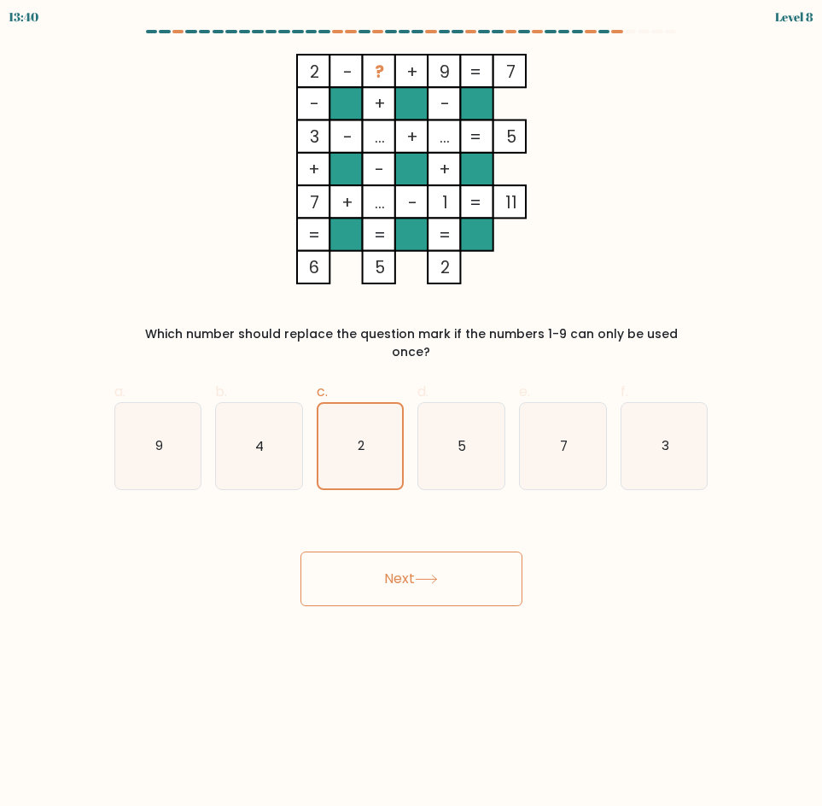
click at [417, 535] on div "Next" at bounding box center [411, 558] width 615 height 96
click at [456, 551] on button "Next" at bounding box center [411, 578] width 222 height 55
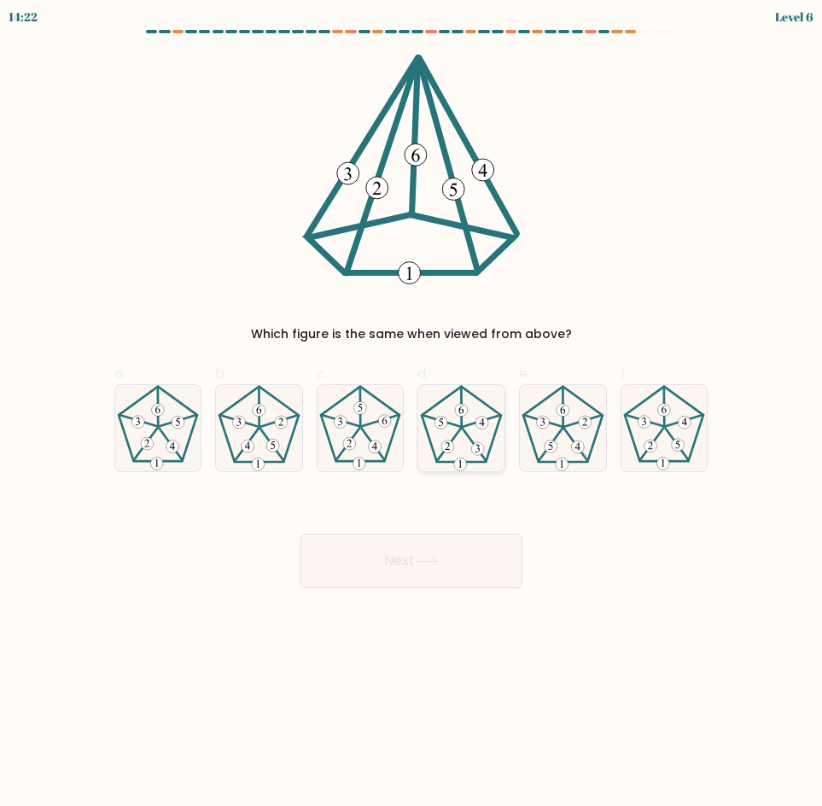
click at [463, 436] on icon at bounding box center [461, 428] width 86 height 86
click at [412, 414] on input "d." at bounding box center [411, 408] width 1 height 11
radio input "true"
click at [475, 540] on button "Next" at bounding box center [411, 560] width 222 height 55
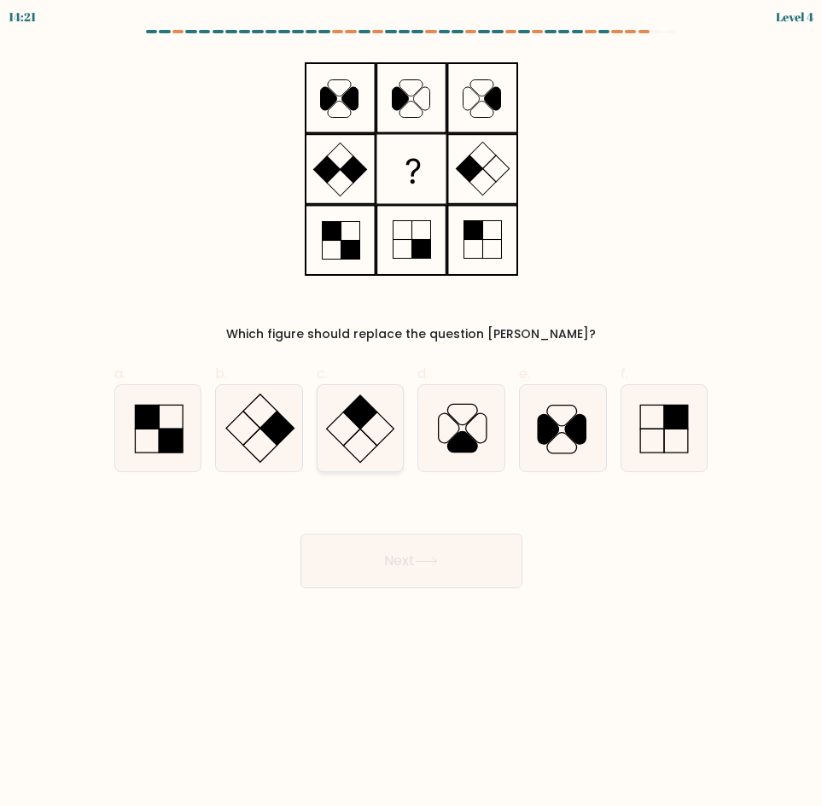
click at [386, 417] on icon at bounding box center [361, 428] width 86 height 86
click at [411, 414] on input "c." at bounding box center [411, 408] width 1 height 11
radio input "true"
click at [424, 555] on button "Next" at bounding box center [411, 560] width 222 height 55
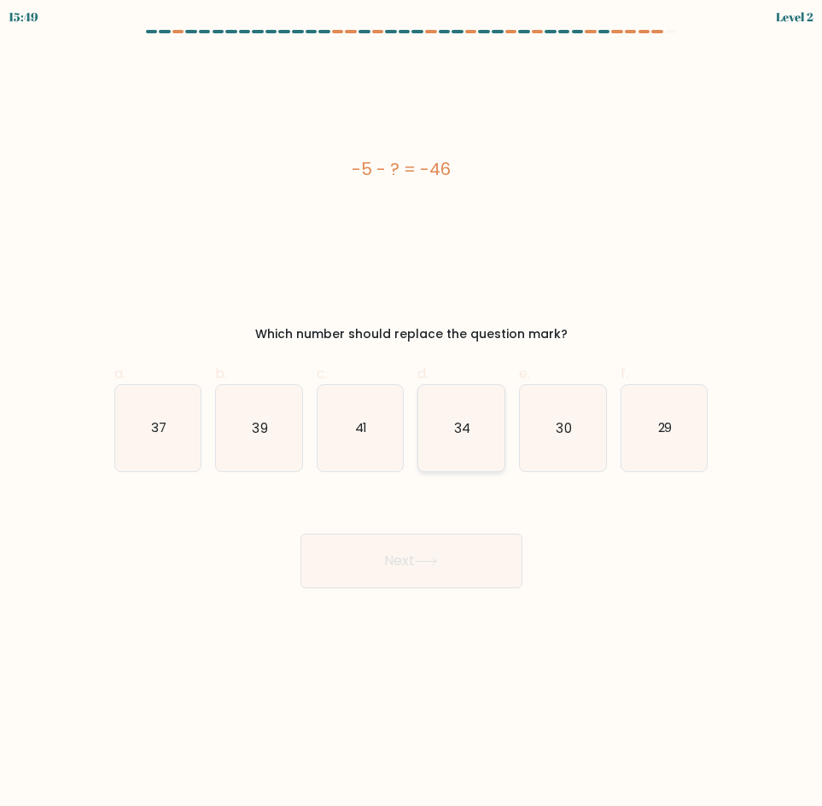
click at [481, 428] on icon "34" at bounding box center [461, 428] width 86 height 86
click at [412, 414] on input "d. 34" at bounding box center [411, 408] width 1 height 11
radio input "true"
click at [469, 544] on button "Next" at bounding box center [411, 560] width 222 height 55
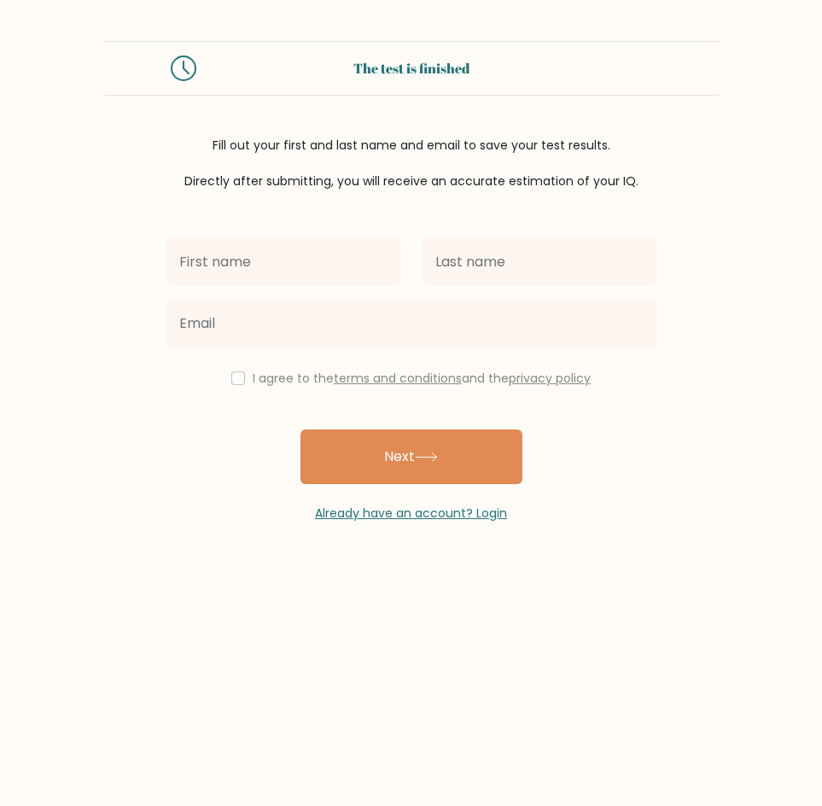
click at [327, 268] on input "text" at bounding box center [284, 262] width 236 height 48
type input "[PERSON_NAME]"
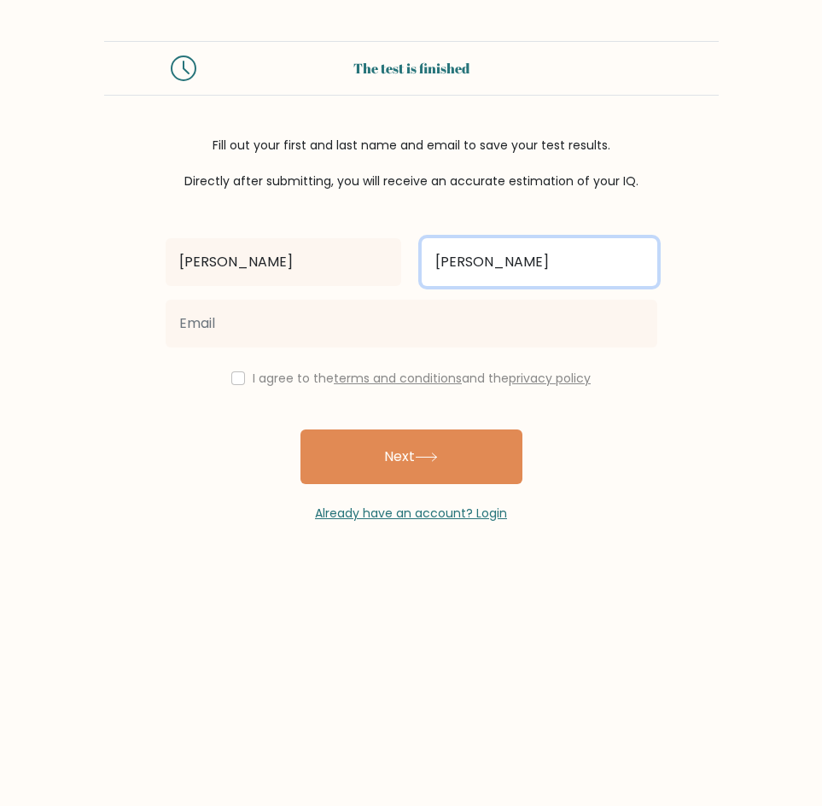
type input "[PERSON_NAME]"
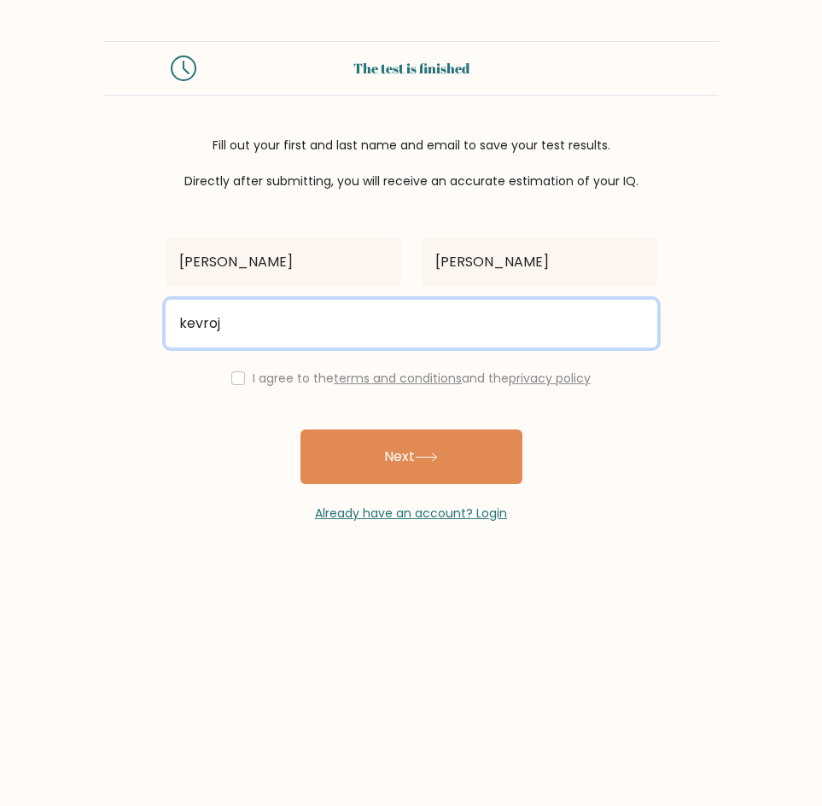
type input "kevroj12071409@gmail.com"
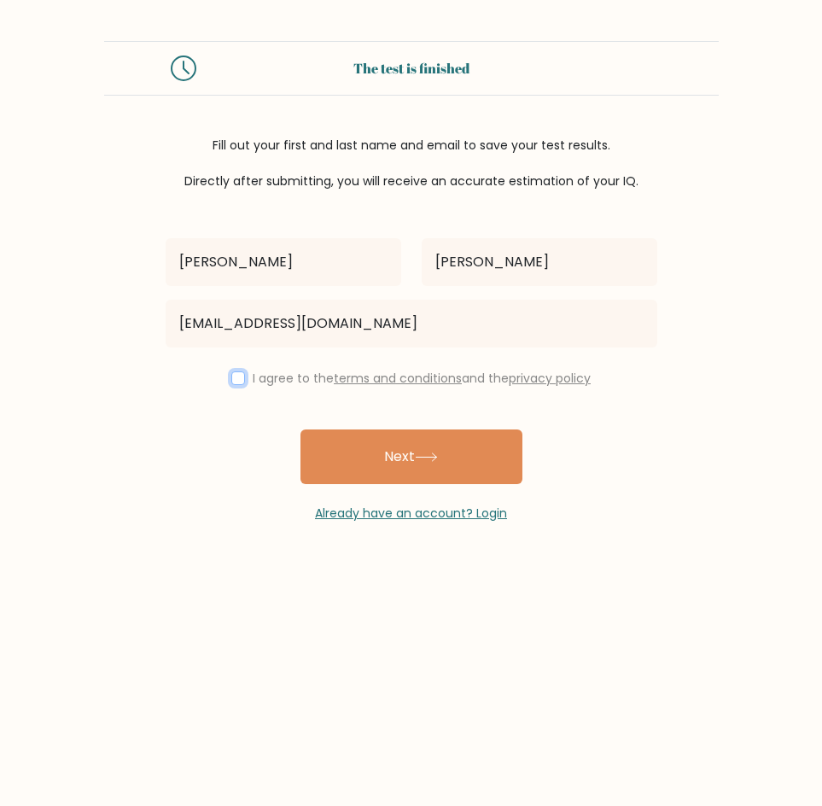
click at [238, 382] on input "checkbox" at bounding box center [238, 378] width 14 height 14
checkbox input "true"
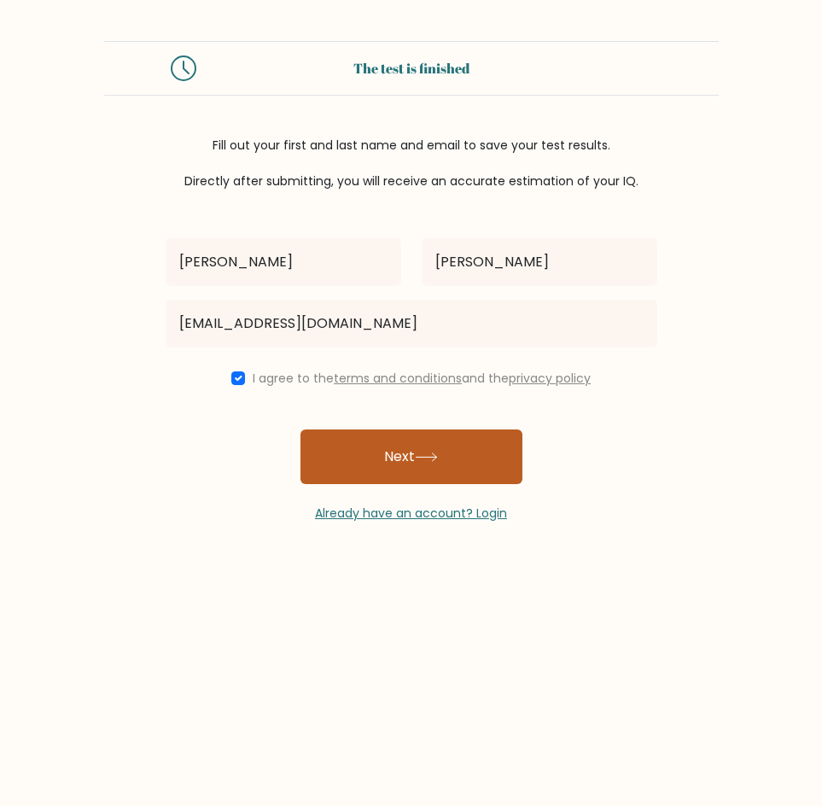
click at [409, 437] on button "Next" at bounding box center [411, 456] width 222 height 55
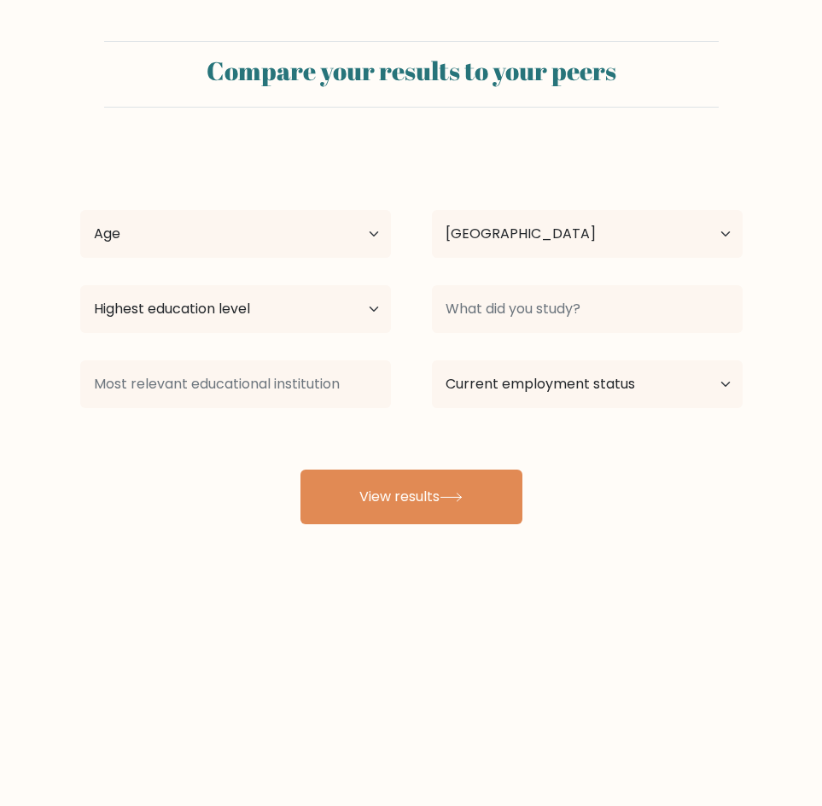
select select "PH"
click at [337, 234] on select "Age Under [DEMOGRAPHIC_DATA] [DEMOGRAPHIC_DATA] [DEMOGRAPHIC_DATA] [DEMOGRAPHIC…" at bounding box center [235, 234] width 311 height 48
select select "18_24"
click at [80, 210] on select "Age Under [DEMOGRAPHIC_DATA] [DEMOGRAPHIC_DATA] [DEMOGRAPHIC_DATA] [DEMOGRAPHIC…" at bounding box center [235, 234] width 311 height 48
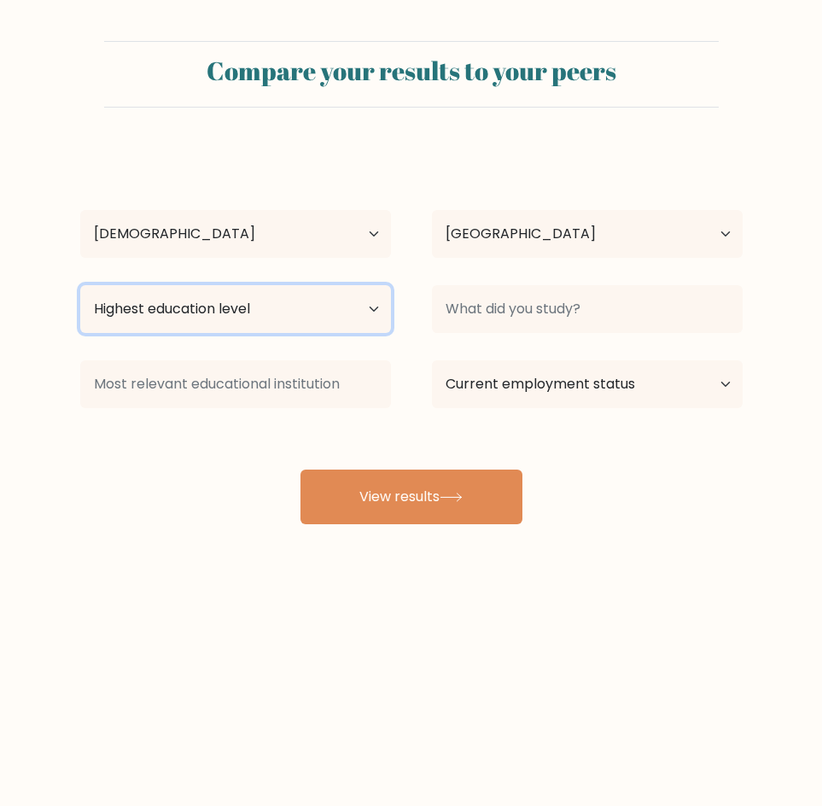
click at [240, 309] on select "Highest education level No schooling Primary Lower Secondary Upper Secondary Oc…" at bounding box center [235, 309] width 311 height 48
select select "bachelors_degree"
click at [80, 285] on select "Highest education level No schooling Primary Lower Secondary Upper Secondary Oc…" at bounding box center [235, 309] width 311 height 48
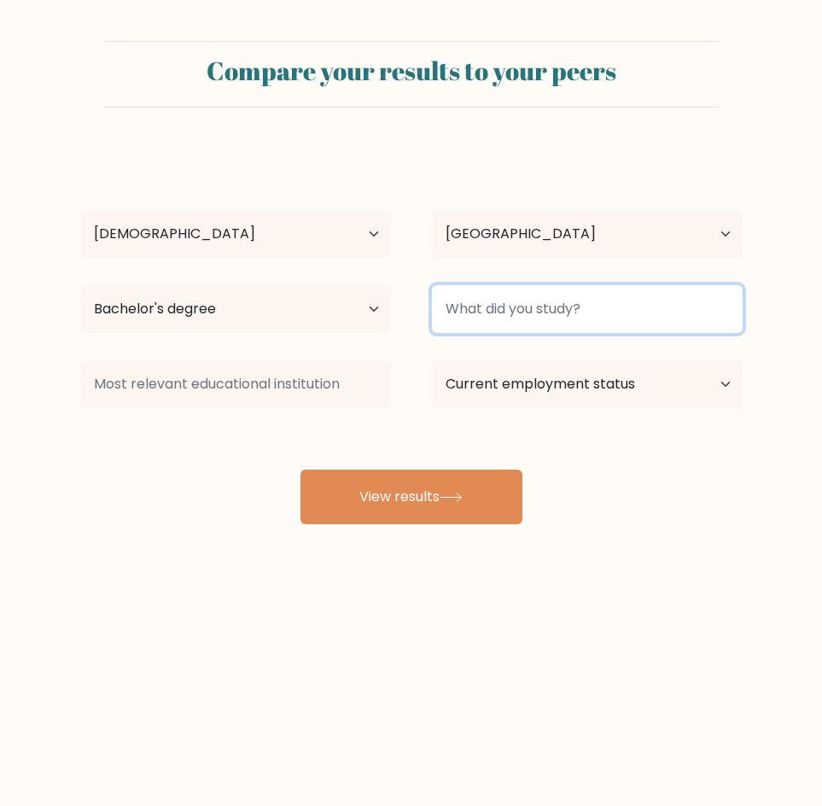
click at [578, 311] on input at bounding box center [587, 309] width 311 height 48
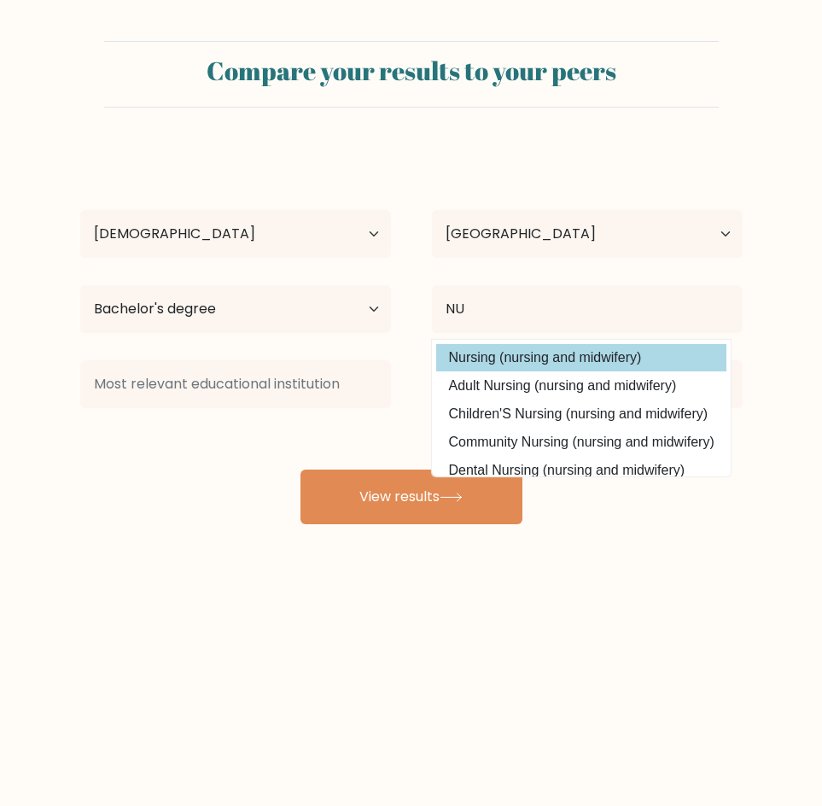
click at [566, 364] on option "Nursing (nursing and midwifery)" at bounding box center [581, 357] width 290 height 27
type input "Nursing"
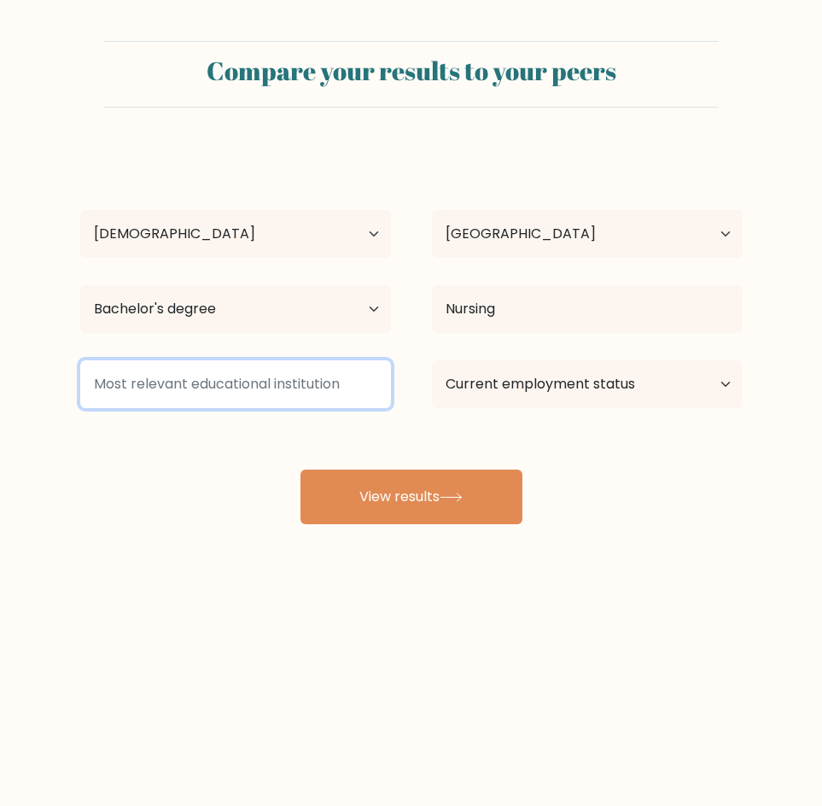
click at [217, 387] on input at bounding box center [235, 384] width 311 height 48
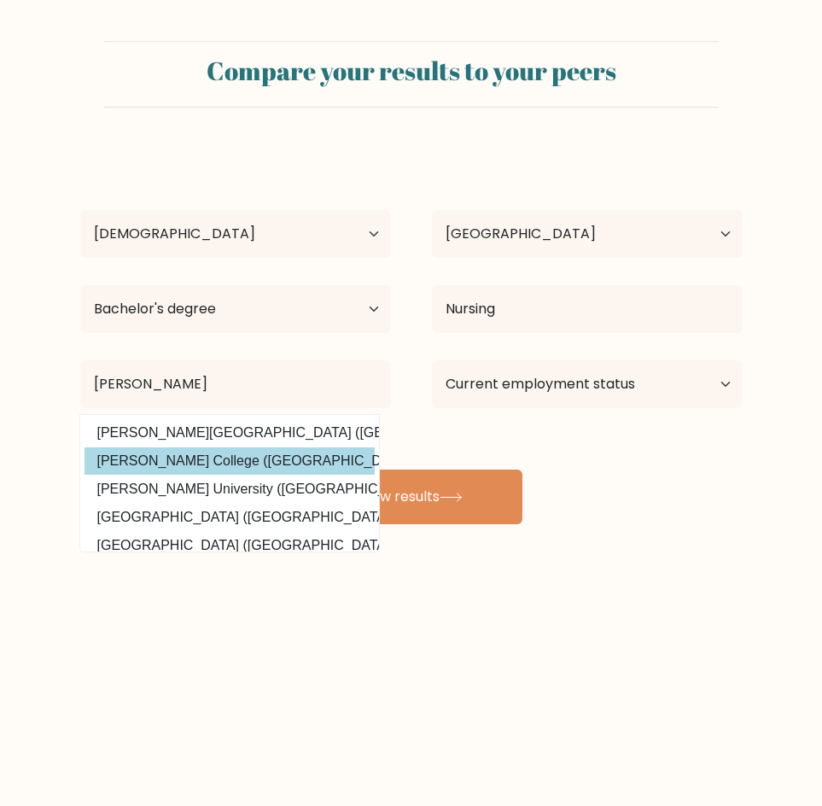
click at [218, 458] on option "Gordon College (United States)" at bounding box center [229, 460] width 290 height 27
type input "[PERSON_NAME][GEOGRAPHIC_DATA]"
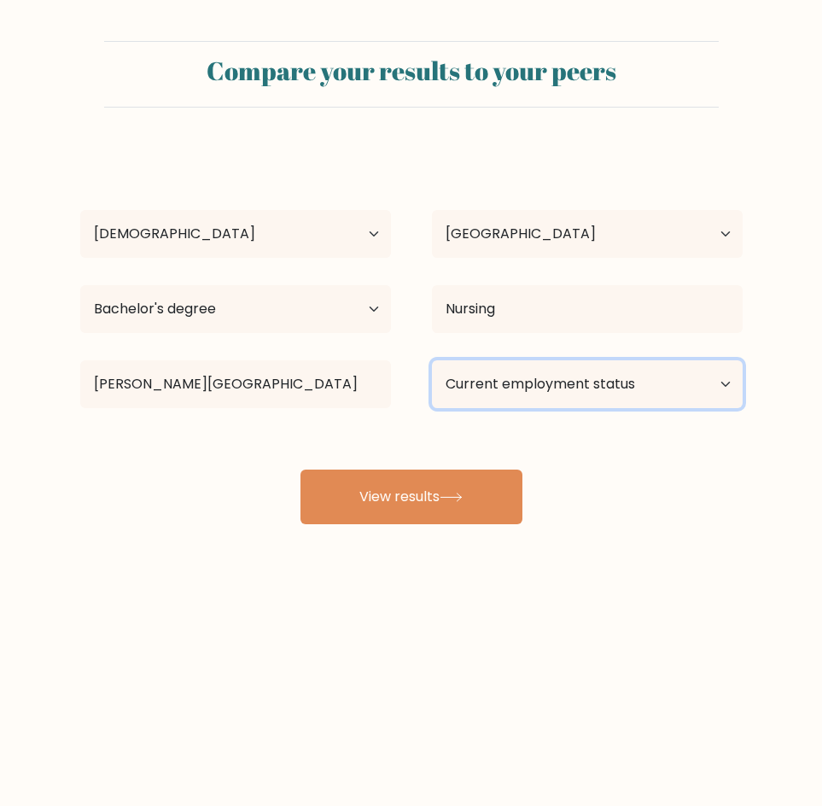
click at [656, 400] on select "Current employment status Employed Student Retired Other / prefer not to answer" at bounding box center [587, 384] width 311 height 48
select select "other"
click at [432, 360] on select "Current employment status Employed Student Retired Other / prefer not to answer" at bounding box center [587, 384] width 311 height 48
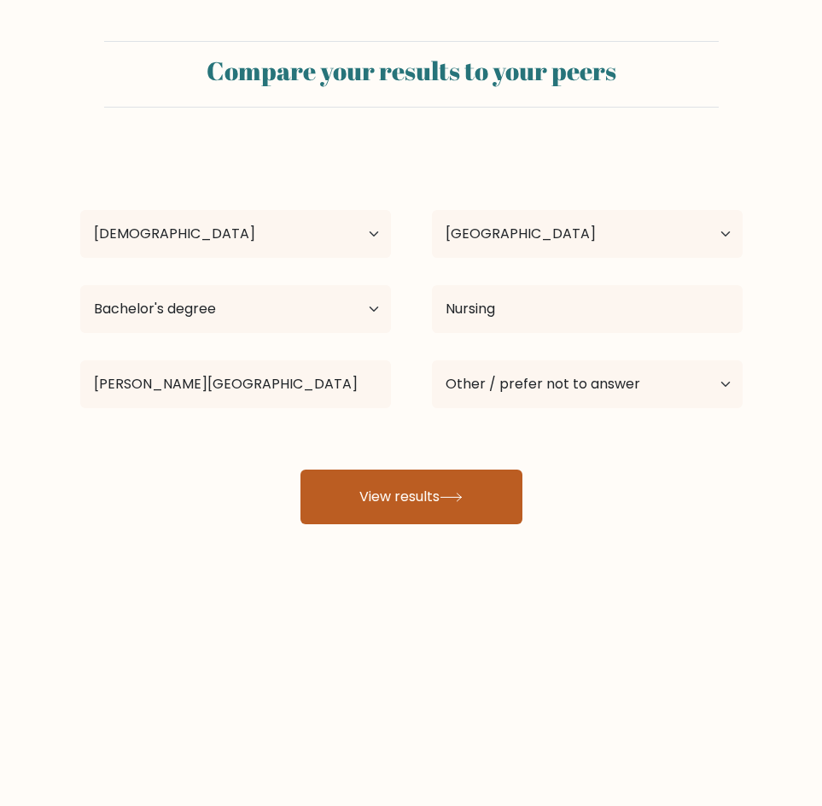
click at [486, 498] on button "View results" at bounding box center [411, 496] width 222 height 55
